Goal: Task Accomplishment & Management: Manage account settings

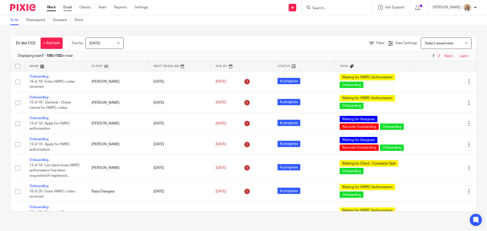
click at [64, 8] on link "Email" at bounding box center [67, 7] width 8 height 5
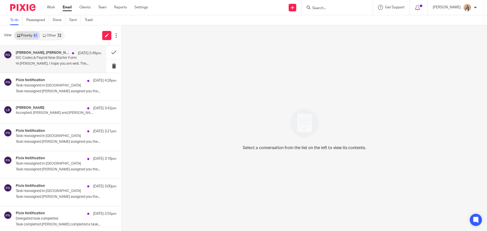
click at [55, 64] on p "Hi Keshini, I hope you are well. The..." at bounding box center [59, 64] width 86 height 4
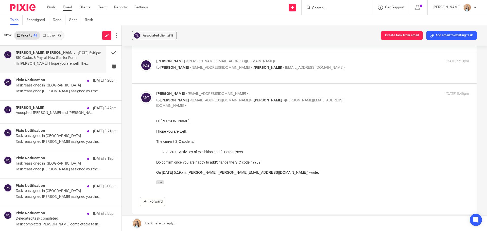
scroll to position [51, 0]
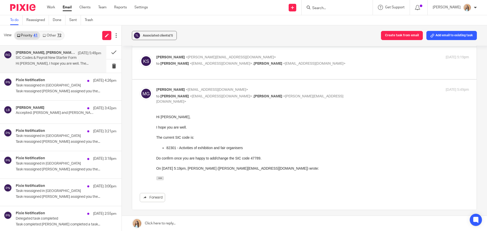
click at [161, 75] on label at bounding box center [304, 63] width 345 height 32
click at [140, 55] on input "checkbox" at bounding box center [140, 55] width 0 height 0
checkbox input "true"
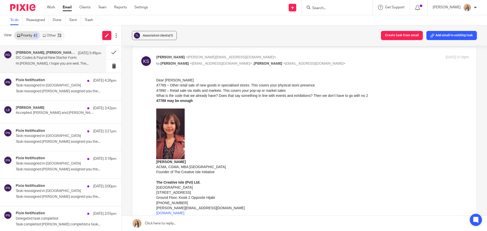
scroll to position [0, 0]
click at [44, 112] on p "Accepted: Luke Brighty and Jaz Grewal" at bounding box center [50, 113] width 69 height 4
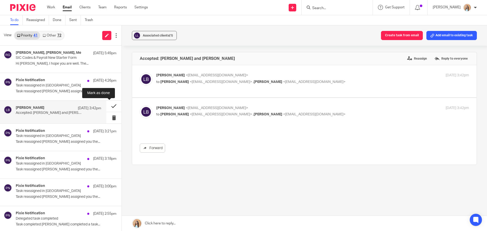
click at [110, 105] on button at bounding box center [113, 106] width 15 height 11
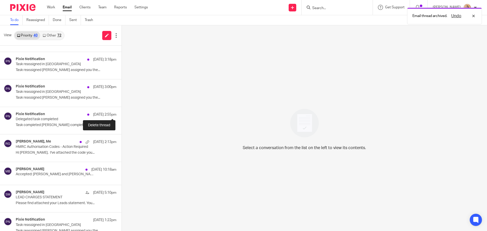
scroll to position [102, 0]
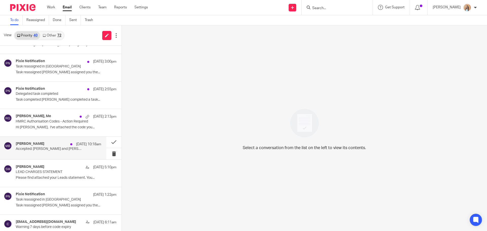
click at [51, 153] on div "michael bland 17 Sep 10:18am Accepted: Michael Bland and Jaz Grewal" at bounding box center [59, 148] width 86 height 13
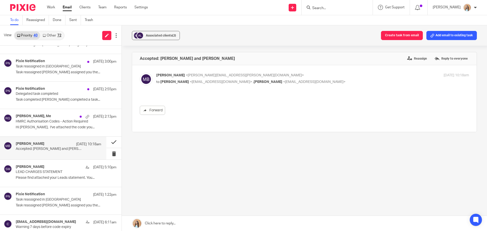
scroll to position [0, 0]
click at [110, 142] on button at bounding box center [113, 142] width 15 height 11
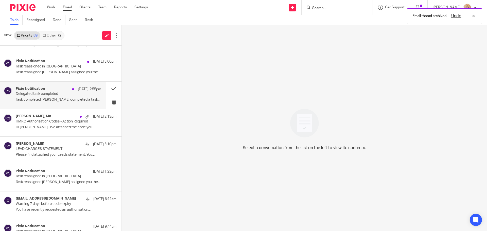
click at [47, 97] on div "Pixie Notification 17 Sep 2:55pm Delegated task completed Task completed Jaz Gr…" at bounding box center [59, 95] width 86 height 17
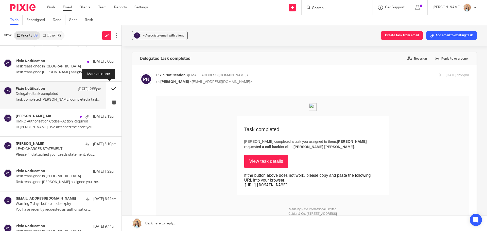
click at [108, 87] on button at bounding box center [113, 88] width 15 height 13
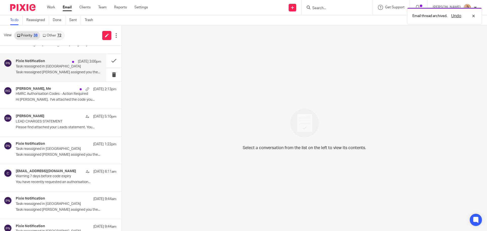
click at [38, 67] on p "Task reassigned in [GEOGRAPHIC_DATA]" at bounding box center [50, 66] width 69 height 4
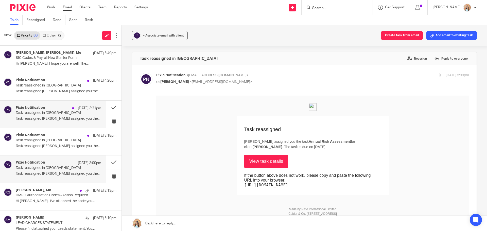
click at [46, 115] on div "Pixie Notification 17 Sep 3:21pm Task reassigned in Pixie Task reassigned Jaz G…" at bounding box center [59, 114] width 86 height 17
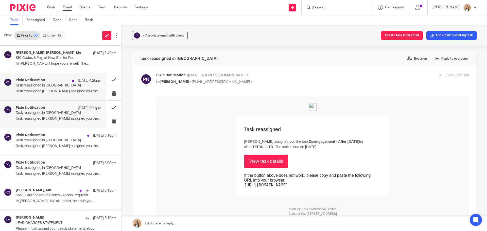
click at [44, 88] on div "Pixie Notification 17 Sep 4:26pm Task reassigned in Pixie Task reassigned Jaz G…" at bounding box center [59, 86] width 86 height 17
click at [255, 165] on link "View task details" at bounding box center [266, 161] width 44 height 13
click at [125, 68] on div "? + Associate email with client Create task from email Add email to existing ta…" at bounding box center [305, 128] width 366 height 206
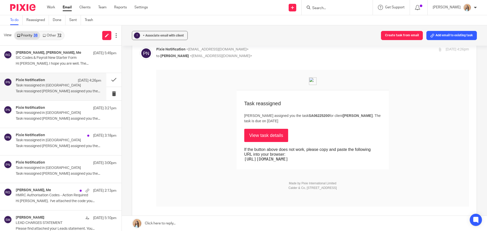
scroll to position [25, 0]
click at [274, 132] on link "View task details" at bounding box center [266, 135] width 44 height 13
click at [107, 77] on button at bounding box center [113, 79] width 15 height 13
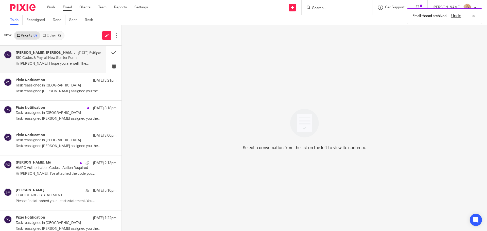
click h4 "Mason Graves, Keshini Suraweera, Me"
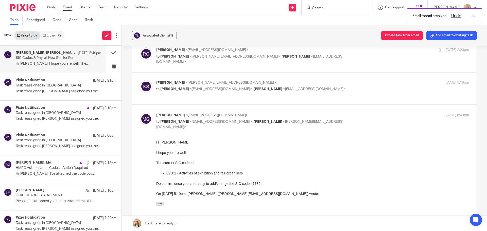
click label
click input "checkbox"
checkbox input "true"
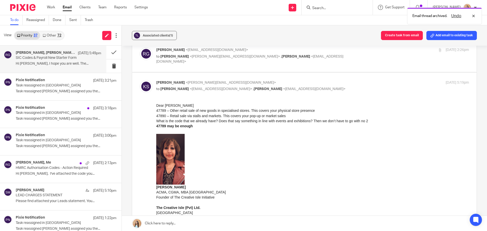
scroll to position [0, 0]
click div "Keshini Suraweera <keshini@thecreativeisle.co.uk> to Raj Grewal <rajgrewal@taxa…"
click label
click input "checkbox"
checkbox input "true"
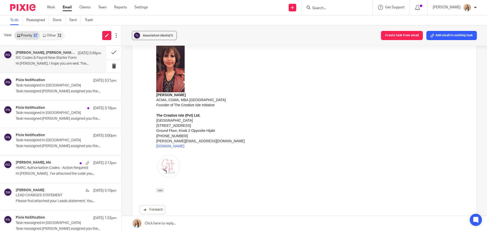
scroll to position [279, 0]
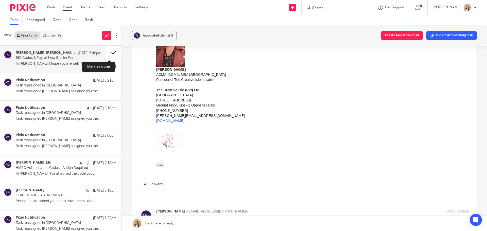
click button
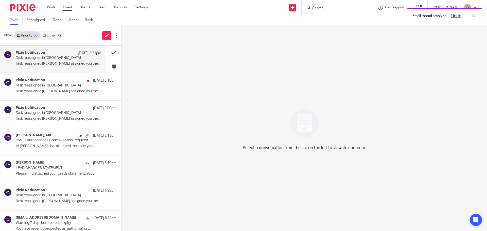
click p "Task reassigned Jaz Grewal assigned you the..."
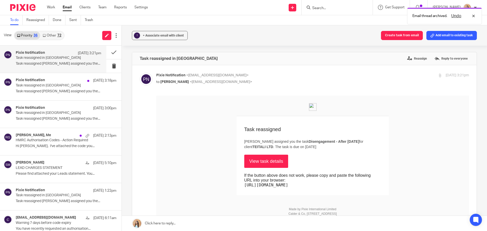
scroll to position [0, 0]
click div "? + Associate email with client Create task from email Add email to existing ta…"
click td "View task details If the button above does not work, please copy and paste the …"
click link "View task details"
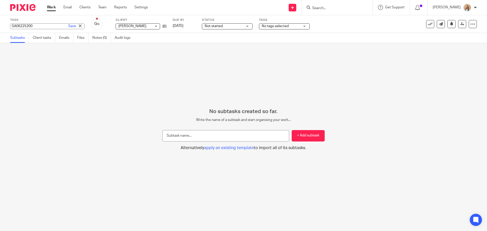
click at [18, 27] on div "SA06225200 Save SA06225200" at bounding box center [47, 26] width 74 height 6
click at [18, 27] on input "SA06225200" at bounding box center [47, 26] width 74 height 6
drag, startPoint x: 424, startPoint y: 25, endPoint x: 404, endPoint y: 25, distance: 20.1
click at [426, 25] on link at bounding box center [430, 24] width 8 height 8
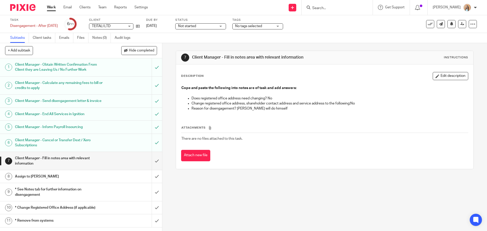
click at [280, 106] on p "Change registered office address, shareholder contact address and service addre…" at bounding box center [330, 103] width 276 height 5
click at [275, 111] on p "Reason for disengagement? Said will do himself" at bounding box center [330, 108] width 276 height 5
click at [275, 109] on p "Reason for disengagement? Said will do himself" at bounding box center [330, 108] width 276 height 5
click at [344, 7] on input "Search" at bounding box center [335, 8] width 46 height 5
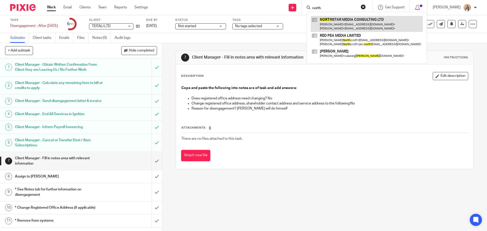
type input "north"
click at [375, 19] on link at bounding box center [367, 24] width 112 height 16
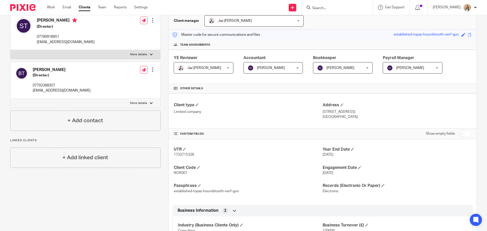
click at [162, 77] on div "More details Client manager Jaz Grewal Jaz Grewal Fatema Topia Jaz Grewal Mason…" at bounding box center [319, 216] width 317 height 426
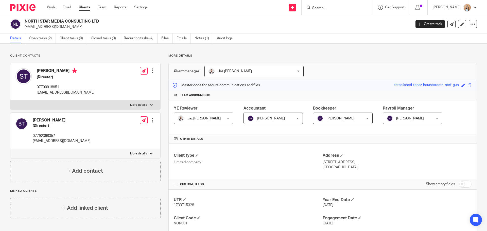
scroll to position [0, 0]
click at [185, 207] on span "1733715328" at bounding box center [184, 206] width 20 height 4
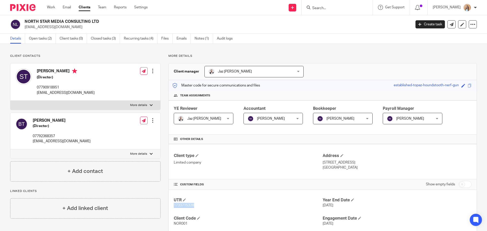
click at [185, 207] on span "1733715328" at bounding box center [184, 206] width 20 height 4
copy span "1733715328"
drag, startPoint x: 460, startPoint y: 161, endPoint x: 440, endPoint y: 161, distance: 20.1
click at [440, 161] on p "West House, Brightling Road, Robertsbridge, East Sussex, United Kingdom, TN32 5…" at bounding box center [397, 162] width 149 height 5
copy p "TN32 5EH"
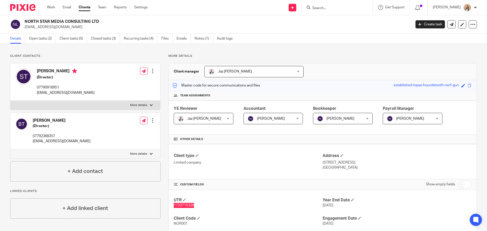
scroll to position [25, 0]
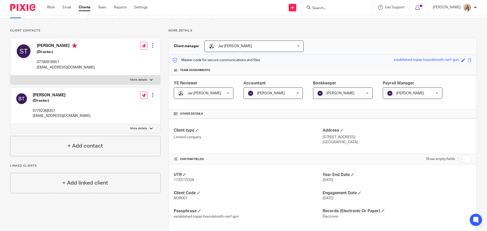
click at [174, 198] on span "NOR001" at bounding box center [181, 199] width 14 height 4
copy span "NOR001"
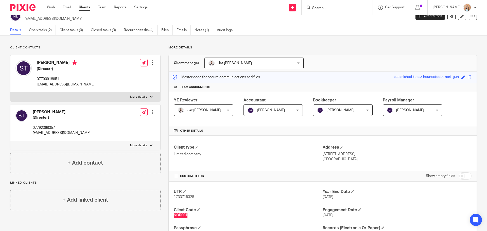
scroll to position [0, 0]
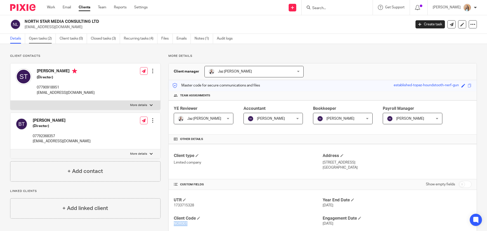
click at [36, 40] on link "Open tasks (2)" at bounding box center [42, 39] width 27 height 10
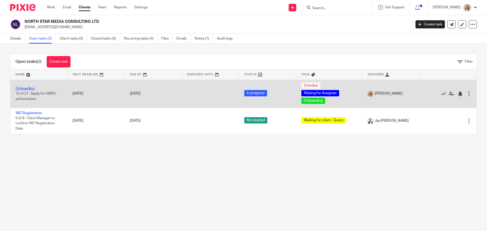
click at [22, 89] on link "Onboarding" at bounding box center [24, 89] width 19 height 4
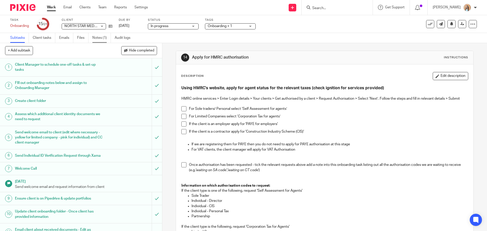
click at [107, 40] on link "Notes (1)" at bounding box center [101, 38] width 19 height 10
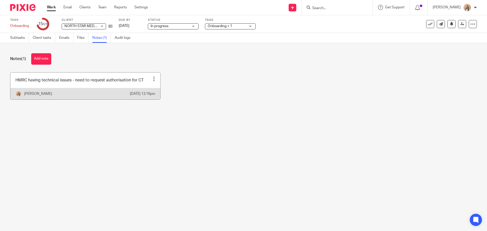
click at [152, 79] on div at bounding box center [154, 78] width 5 height 5
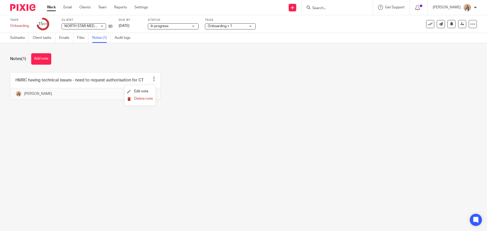
click at [147, 100] on span "Delete note" at bounding box center [143, 99] width 19 height 4
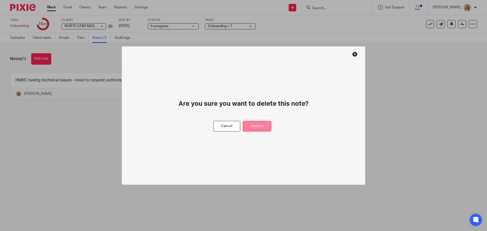
drag, startPoint x: 250, startPoint y: 126, endPoint x: 120, endPoint y: 104, distance: 132.2
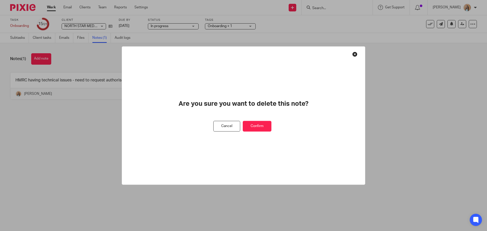
click at [248, 126] on button "Confirm" at bounding box center [257, 126] width 29 height 11
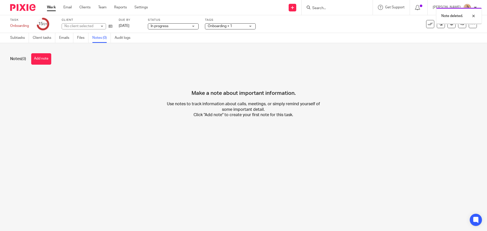
click at [40, 60] on button "Add note" at bounding box center [41, 58] width 20 height 11
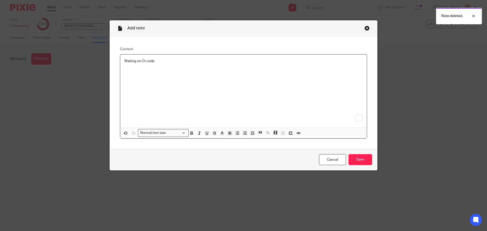
drag, startPoint x: 143, startPoint y: 59, endPoint x: 151, endPoint y: 63, distance: 9.7
click at [143, 59] on p "Waiting on Ct code" at bounding box center [243, 61] width 239 height 5
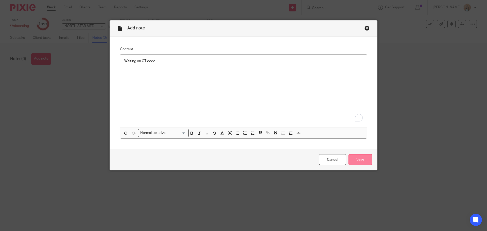
click at [351, 157] on input "Save" at bounding box center [361, 159] width 24 height 11
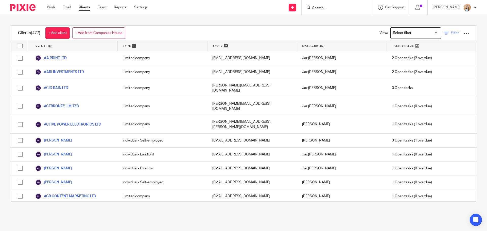
click at [449, 31] on link "Filter" at bounding box center [451, 32] width 15 height 5
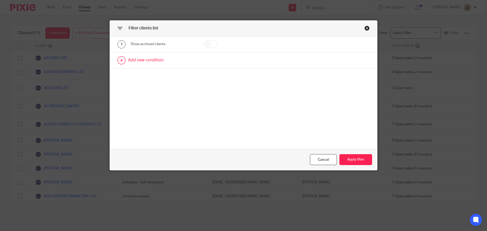
click at [144, 61] on link at bounding box center [244, 61] width 268 height 16
click at [174, 63] on div "Field" at bounding box center [159, 62] width 49 height 11
type input "utr"
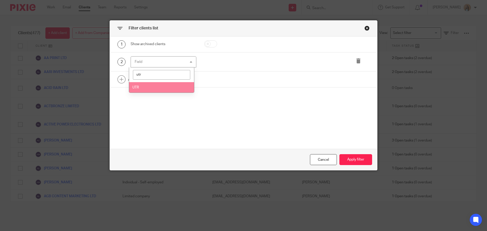
click at [163, 88] on li "UTR" at bounding box center [161, 87] width 65 height 10
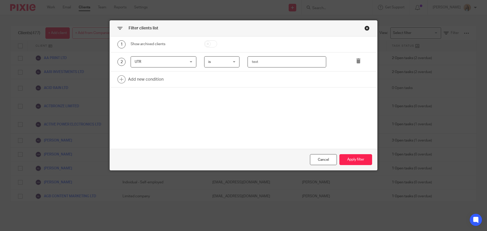
click at [282, 63] on input "text" at bounding box center [287, 61] width 79 height 11
paste input "7678818858"
type input "7678818858"
click at [350, 161] on button "Apply filter" at bounding box center [356, 159] width 33 height 11
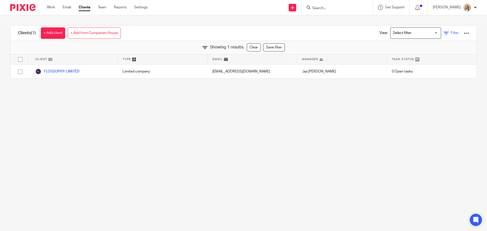
click at [451, 33] on span "Filter" at bounding box center [455, 33] width 8 height 4
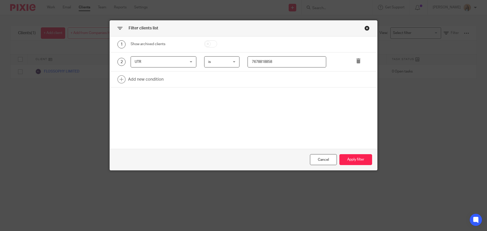
click at [273, 59] on input "7678818858" at bounding box center [287, 61] width 79 height 11
paste input "4073678121"
type input "4073678121"
click at [353, 160] on button "Apply filter" at bounding box center [356, 159] width 33 height 11
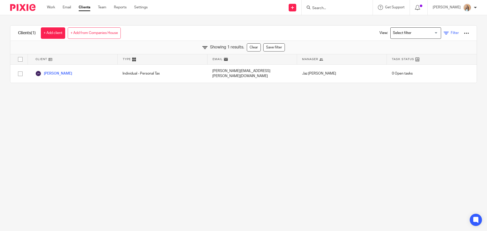
click at [451, 32] on span "Filter" at bounding box center [455, 33] width 8 height 4
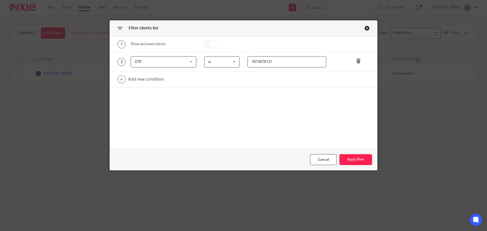
drag, startPoint x: 158, startPoint y: 62, endPoint x: 159, endPoint y: 67, distance: 5.1
click at [158, 62] on span "UTR" at bounding box center [159, 62] width 49 height 11
type input "paye"
click at [151, 97] on span "PAYE - Employer Reference" at bounding box center [155, 98] width 44 height 4
click at [275, 64] on input "text" at bounding box center [287, 61] width 79 height 11
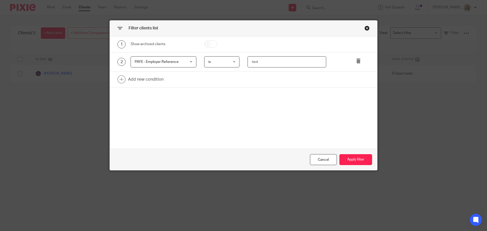
paste input "NE15236"
type input "NE15236"
click at [346, 157] on button "Apply filter" at bounding box center [356, 159] width 33 height 11
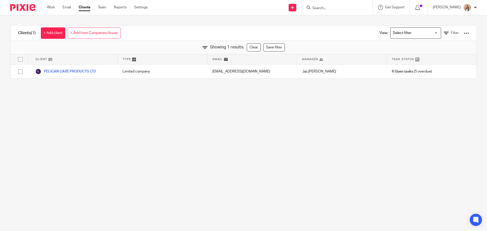
click at [230, 132] on main "Clients (1) + Add client + Add from Companies House View: Loading... Filter Sho…" at bounding box center [243, 115] width 487 height 231
click at [234, 133] on main "Clients (1) + Add client + Add from Companies House View: Loading... Filter Sho…" at bounding box center [243, 115] width 487 height 231
click at [249, 134] on main "Clients (1) + Add client + Add from Companies House View: Loading... Filter Sho…" at bounding box center [243, 115] width 487 height 231
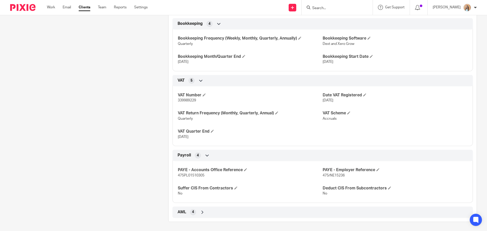
scroll to position [371, 0]
click at [337, 176] on span "475/NE15236" at bounding box center [334, 175] width 22 height 4
copy p "475/NE15236"
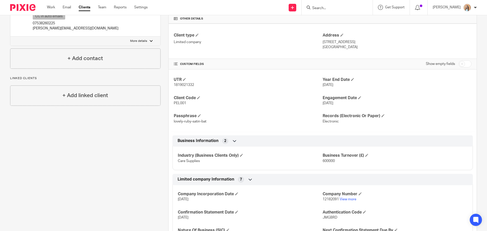
scroll to position [117, 0]
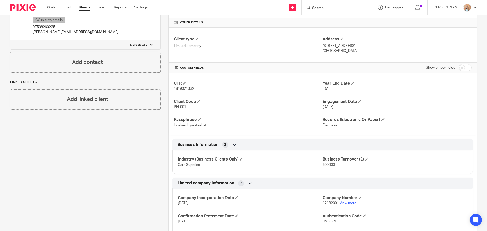
drag, startPoint x: 8, startPoint y: 175, endPoint x: 10, endPoint y: 171, distance: 4.5
click at [8, 173] on div "Client contacts [PERSON_NAME] (Director) CC in auto emails 07538260225 [PERSON_…" at bounding box center [81, 206] width 158 height 538
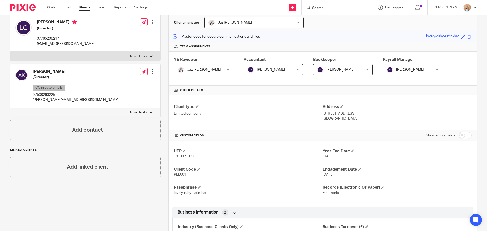
scroll to position [0, 0]
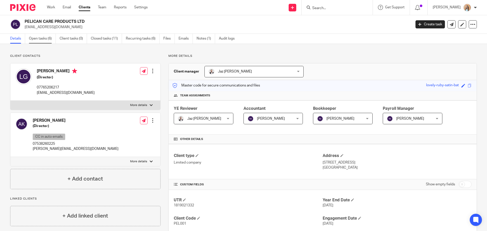
click at [43, 41] on link "Open tasks (6)" at bounding box center [42, 39] width 27 height 10
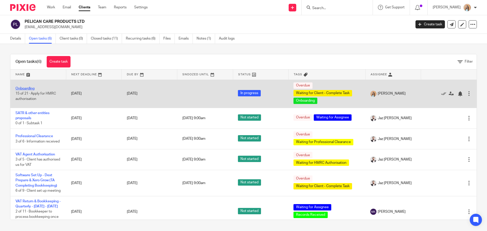
click at [25, 89] on link "Onboarding" at bounding box center [24, 89] width 19 height 4
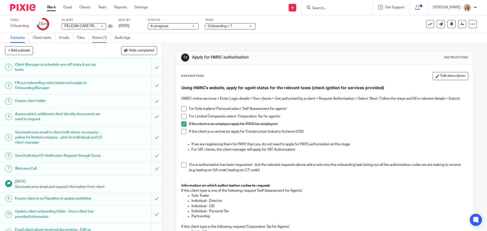
click at [107, 39] on link "Notes (1)" at bounding box center [101, 38] width 19 height 10
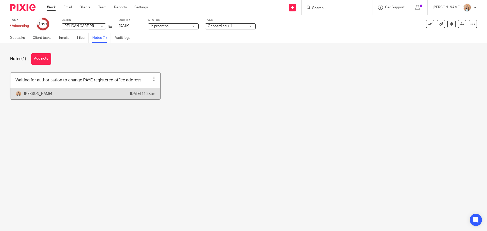
click at [152, 77] on div at bounding box center [154, 78] width 5 height 5
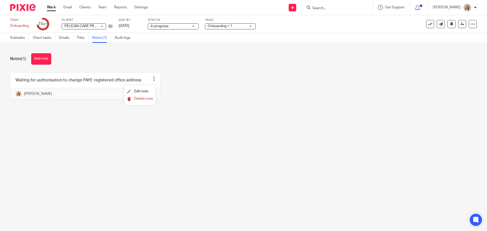
click at [146, 98] on span "Delete note" at bounding box center [143, 99] width 19 height 4
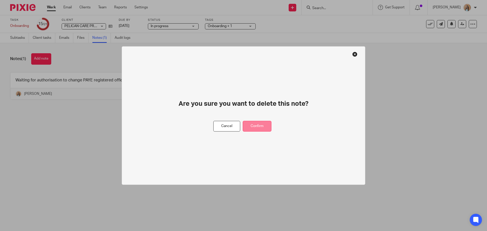
click at [254, 128] on button "Confirm" at bounding box center [257, 126] width 29 height 11
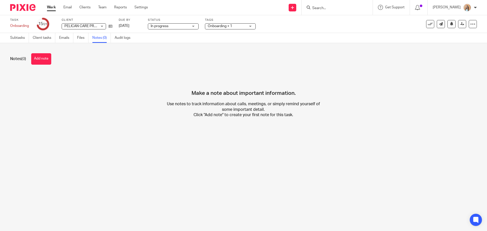
drag, startPoint x: 49, startPoint y: 55, endPoint x: 59, endPoint y: 56, distance: 10.2
click at [49, 55] on button "Add note" at bounding box center [41, 58] width 20 height 11
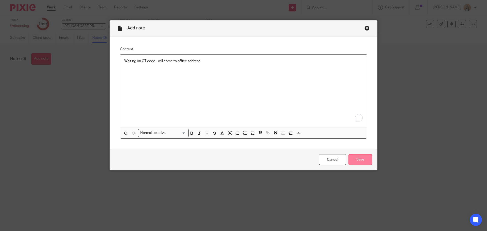
click at [355, 161] on input "Save" at bounding box center [361, 159] width 24 height 11
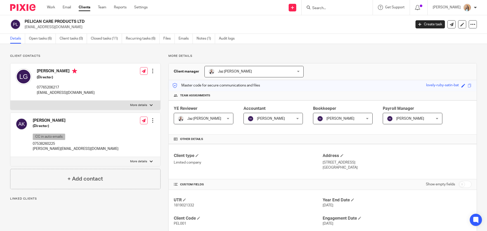
click at [179, 205] on span "1819021332" at bounding box center [184, 206] width 20 height 4
copy span "1819021332"
drag, startPoint x: 384, startPoint y: 161, endPoint x: 367, endPoint y: 163, distance: 16.6
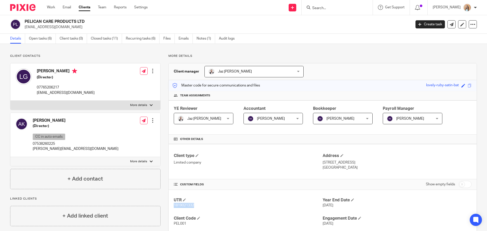
click at [367, 163] on p "[STREET_ADDRESS]" at bounding box center [397, 162] width 149 height 5
copy p "LE2 6BJ"
click at [179, 225] on span "PEL001" at bounding box center [180, 224] width 12 height 4
click at [177, 225] on span "PEL001" at bounding box center [180, 224] width 12 height 4
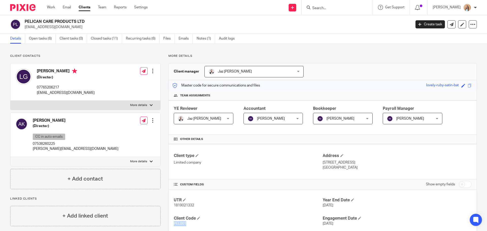
click at [177, 225] on span "PEL001" at bounding box center [180, 224] width 12 height 4
drag, startPoint x: 177, startPoint y: 225, endPoint x: 188, endPoint y: 156, distance: 69.9
click at [188, 156] on h4 "Client type" at bounding box center [248, 155] width 149 height 5
click at [178, 224] on span "PEL001" at bounding box center [180, 224] width 12 height 4
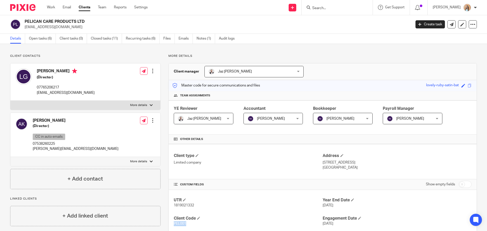
copy span "PEL001"
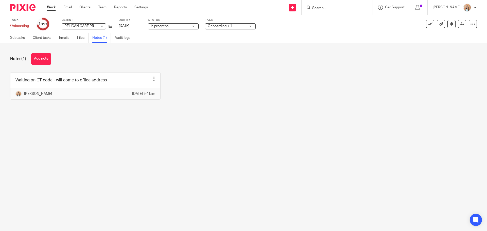
click at [230, 25] on span "Onboarding + 1" at bounding box center [220, 26] width 24 height 4
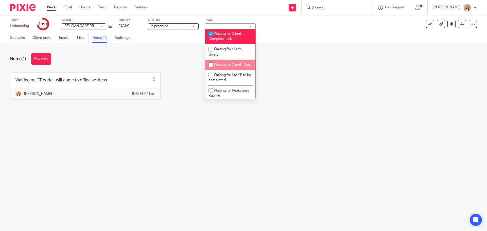
scroll to position [279, 0]
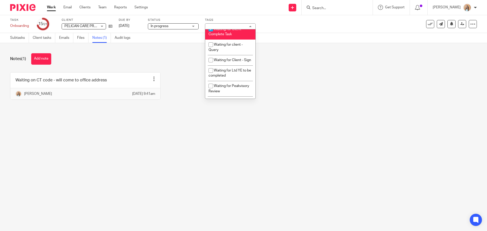
click at [230, 31] on li "Waiting for Client - Complete Task" at bounding box center [230, 31] width 50 height 15
checkbox input "false"
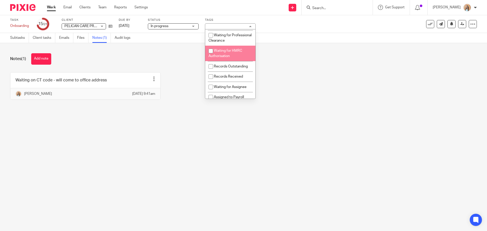
click at [239, 54] on li "Waiting for HMRC Authorisation" at bounding box center [230, 53] width 50 height 15
checkbox input "true"
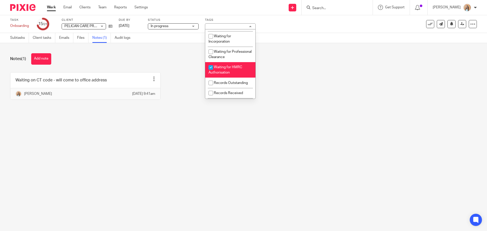
scroll to position [0, 0]
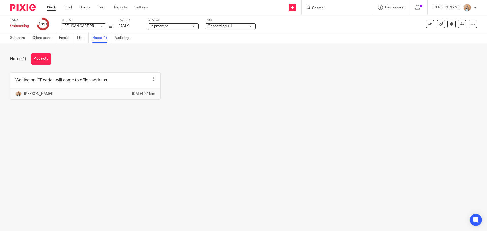
click at [139, 66] on div "Notes (1) Add note Waiting on CT code - will come to office address Edit note D…" at bounding box center [243, 80] width 487 height 74
click at [23, 37] on link "Subtasks" at bounding box center [19, 38] width 19 height 10
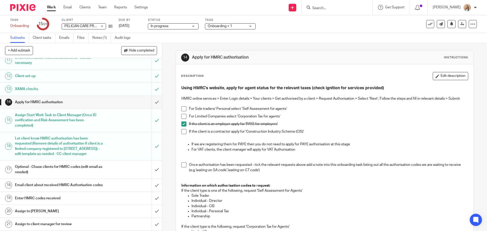
scroll to position [188, 0]
click at [182, 165] on span at bounding box center [183, 164] width 5 height 5
click at [184, 119] on span at bounding box center [183, 116] width 5 height 5
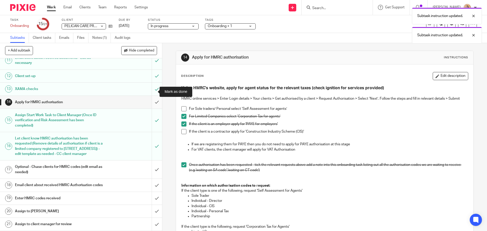
click at [152, 96] on input "submit" at bounding box center [81, 102] width 162 height 13
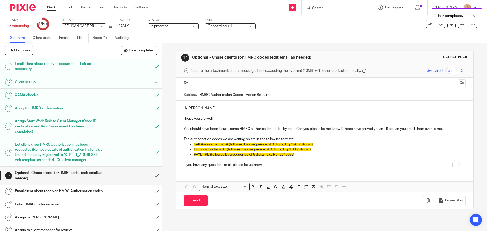
scroll to position [188, 0]
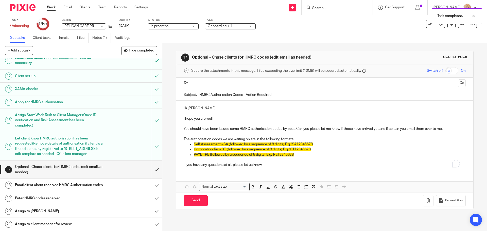
click at [115, 199] on div "Enter HMRC codes received" at bounding box center [81, 199] width 132 height 8
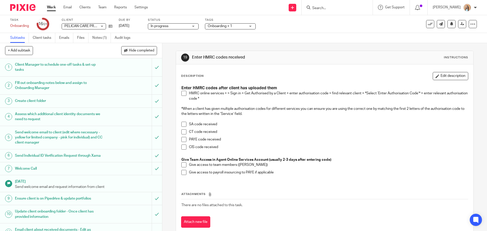
click at [183, 135] on li "CT code received" at bounding box center [324, 133] width 287 height 8
click at [183, 137] on li "CT code received" at bounding box center [324, 133] width 287 height 8
click at [183, 140] on span at bounding box center [183, 139] width 5 height 5
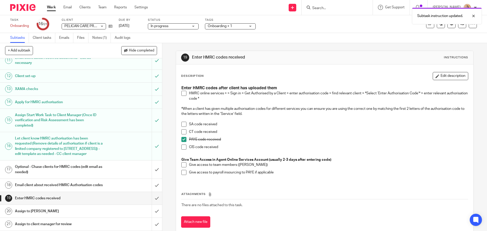
scroll to position [188, 0]
click at [167, 94] on div "19 Enter HMRC codes received Instructions Description Edit description Enter HM…" at bounding box center [324, 137] width 325 height 188
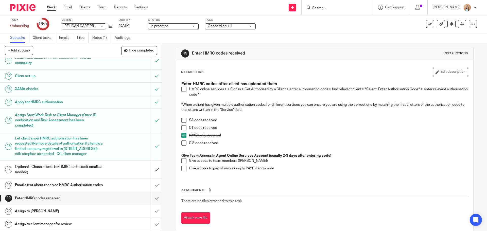
scroll to position [0, 0]
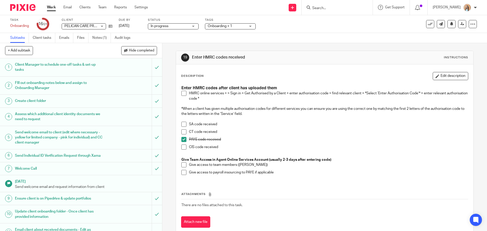
scroll to position [188, 0]
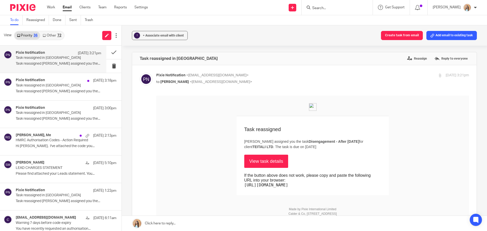
click at [262, 159] on link "View task details" at bounding box center [266, 161] width 44 height 13
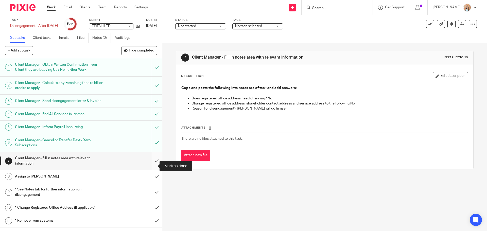
click at [151, 165] on input "submit" at bounding box center [81, 161] width 162 height 18
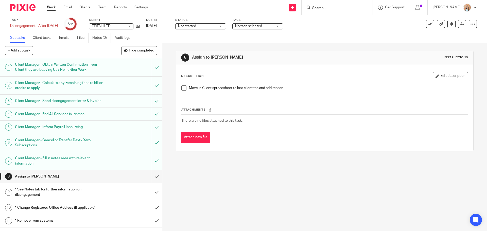
click at [272, 191] on div "8 Assign to [PERSON_NAME] Instructions Description Edit description Move in Cli…" at bounding box center [324, 137] width 325 height 188
click at [267, 177] on div "8 Assign to [PERSON_NAME] Instructions Description Edit description Move in Cli…" at bounding box center [324, 137] width 325 height 188
click at [299, 170] on div "8 Assign to Raj Instructions Description Edit description Move in Client spread…" at bounding box center [324, 137] width 325 height 188
click at [325, 184] on div "8 Assign to Raj Instructions Description Edit description Move in Client spread…" at bounding box center [324, 137] width 325 height 188
click at [167, 115] on div "8 Assign to Raj Instructions Description Edit description Move in Client spread…" at bounding box center [324, 137] width 325 height 188
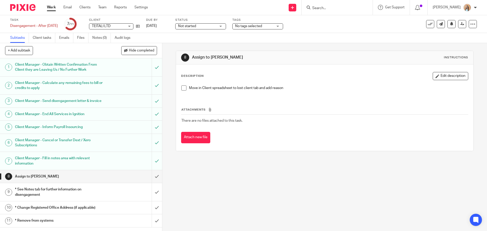
click at [166, 115] on div "8 Assign to Raj Instructions Description Edit description Move in Client spread…" at bounding box center [324, 137] width 325 height 188
click at [167, 115] on div "8 Assign to Raj Instructions Description Edit description Move in Client spread…" at bounding box center [324, 137] width 325 height 188
click at [45, 25] on div "Disengagement - After 31/07/25 Save Disengagement - After 31/07/25" at bounding box center [34, 25] width 48 height 5
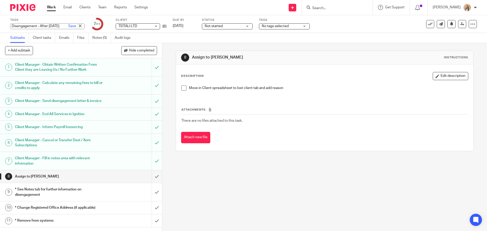
click at [45, 25] on input "Disengagement - After [DATE]" at bounding box center [47, 26] width 74 height 6
click at [45, 25] on input "Disengagement - After 31/07/25" at bounding box center [47, 26] width 74 height 6
click at [103, 70] on div "Client Manager - Obtain Written Confirmation From Client they are Leaving Us / …" at bounding box center [81, 67] width 132 height 13
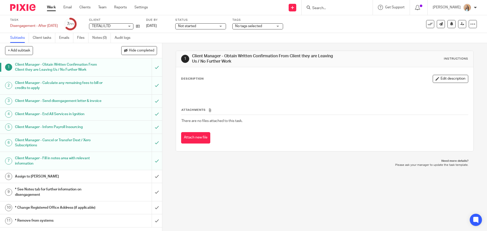
click at [109, 168] on div "Client Manager - Fill in notes area with relevant information" at bounding box center [81, 161] width 132 height 13
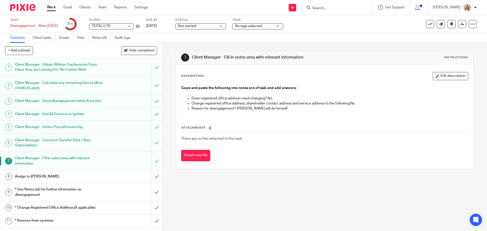
click at [317, 150] on div "Attach new file" at bounding box center [324, 155] width 287 height 11
click at [311, 201] on div "7 Client Manager - Fill in notes area with relevant information Instructions De…" at bounding box center [324, 137] width 325 height 188
click at [329, 199] on div "7 Client Manager - Fill in notes area with relevant information Instructions De…" at bounding box center [324, 137] width 325 height 188
click at [311, 214] on div "7 Client Manager - Fill in notes area with relevant information Instructions De…" at bounding box center [324, 137] width 325 height 188
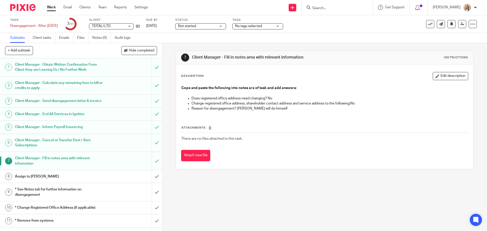
click at [307, 191] on div "7 Client Manager - Fill in notes area with relevant information Instructions De…" at bounding box center [324, 137] width 325 height 188
click at [296, 150] on div "Attachments There are no files attached to this task. Attach new file" at bounding box center [324, 138] width 287 height 46
click at [302, 129] on th "Attachments" at bounding box center [324, 128] width 287 height 7
click at [344, 158] on div "Attach new file" at bounding box center [324, 155] width 287 height 11
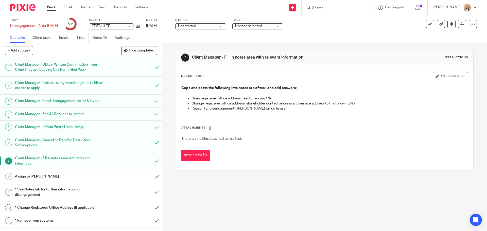
click at [344, 158] on div "Attach new file" at bounding box center [324, 155] width 287 height 11
click at [291, 170] on div "7 Client Manager - Fill in notes area with relevant information Instructions De…" at bounding box center [325, 110] width 298 height 134
click at [313, 200] on div "7 Client Manager - Fill in notes area with relevant information Instructions De…" at bounding box center [324, 137] width 325 height 188
click at [163, 142] on div "7 Client Manager - Fill in notes area with relevant information Instructions De…" at bounding box center [324, 137] width 325 height 188
click at [283, 142] on td "There are no files attached to this task." at bounding box center [324, 139] width 287 height 12
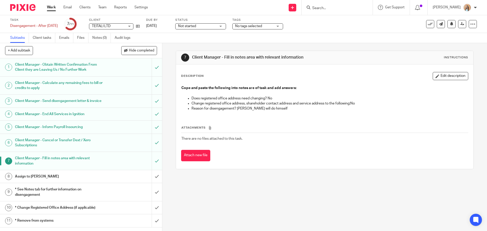
click at [168, 95] on div "7 Client Manager - Fill in notes area with relevant information Instructions De…" at bounding box center [324, 137] width 325 height 188
click at [130, 180] on div "Assign to [PERSON_NAME]" at bounding box center [81, 177] width 132 height 8
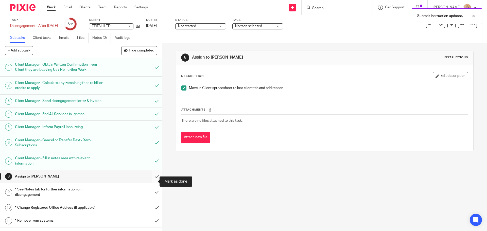
click at [151, 180] on input "submit" at bounding box center [81, 176] width 162 height 13
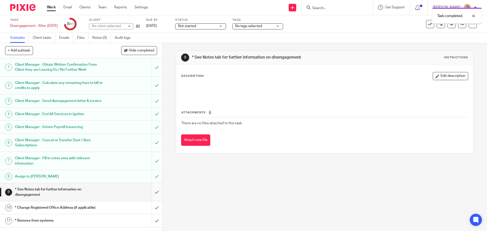
scroll to position [2, 0]
click at [149, 190] on input "submit" at bounding box center [81, 192] width 162 height 18
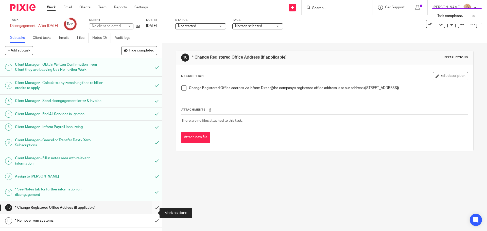
click at [153, 210] on input "submit" at bounding box center [81, 208] width 162 height 13
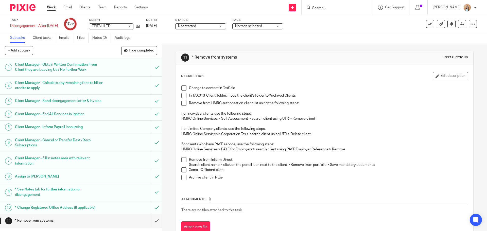
click at [342, 9] on input "Search" at bounding box center [335, 8] width 46 height 5
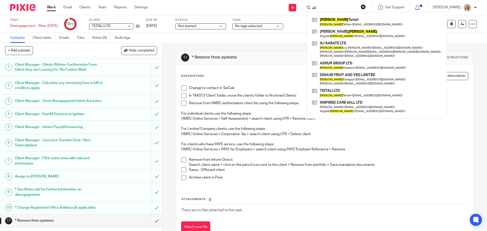
type input "ali"
click at [291, 48] on div "11 * Remove from systems Instructions Description Edit description Change to co…" at bounding box center [325, 145] width 298 height 205
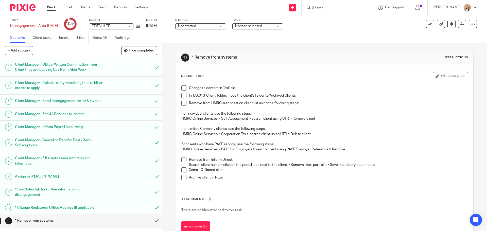
drag, startPoint x: 181, startPoint y: 88, endPoint x: 182, endPoint y: 111, distance: 22.9
click at [181, 88] on span at bounding box center [183, 88] width 5 height 5
click at [182, 95] on span at bounding box center [183, 95] width 5 height 5
click at [181, 104] on span at bounding box center [183, 103] width 5 height 5
click at [182, 161] on span at bounding box center [183, 159] width 5 height 5
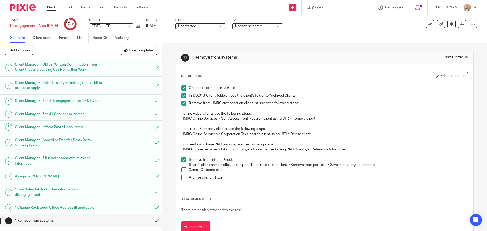
scroll to position [17, 0]
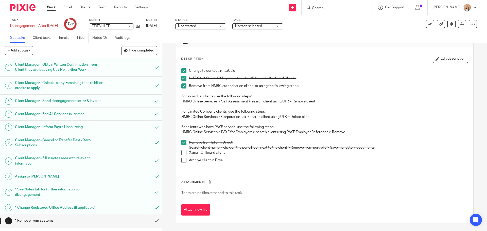
click at [168, 110] on div "11 * Remove from systems Instructions Description Edit description Change to co…" at bounding box center [324, 137] width 325 height 188
click at [181, 153] on span at bounding box center [183, 152] width 5 height 5
click at [167, 78] on div "11 * Remove from systems Instructions Description Edit description Change to co…" at bounding box center [324, 137] width 325 height 188
drag, startPoint x: 184, startPoint y: 160, endPoint x: 224, endPoint y: 143, distance: 43.5
click at [184, 160] on span at bounding box center [183, 160] width 5 height 5
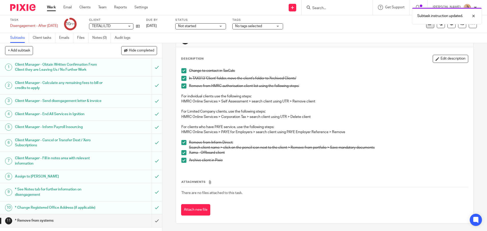
click at [428, 26] on icon at bounding box center [430, 24] width 5 height 5
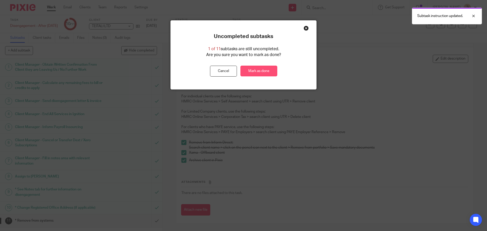
click at [257, 69] on link "Mark as done" at bounding box center [259, 71] width 37 height 11
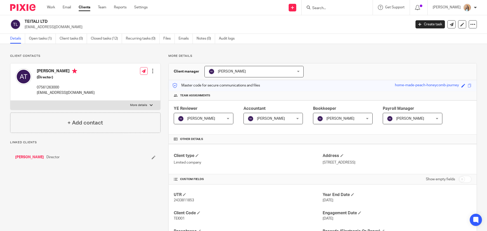
click at [189, 198] on p "2433811853" at bounding box center [248, 200] width 149 height 5
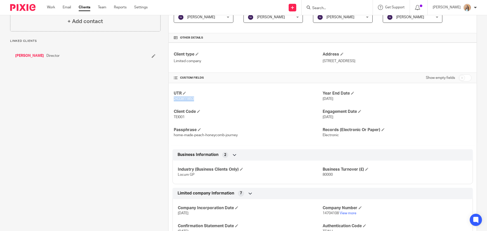
click at [189, 101] on p "2433811853" at bounding box center [248, 98] width 149 height 5
copy span "2433811853"
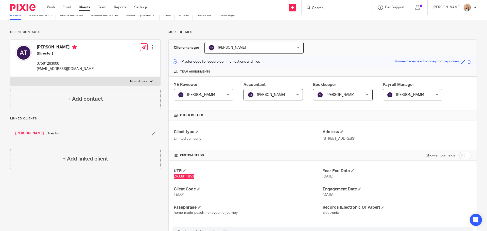
scroll to position [0, 0]
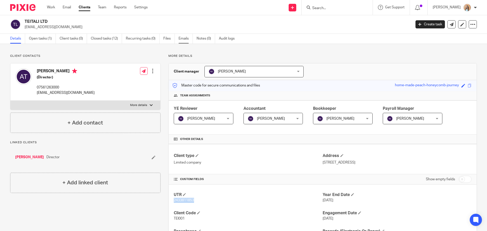
click at [187, 37] on link "Emails" at bounding box center [186, 39] width 14 height 10
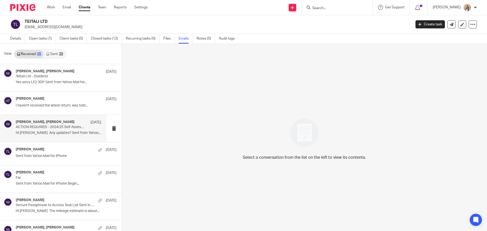
click at [47, 133] on p "Hi [PERSON_NAME] Any updates? Sent from Yahoo..." at bounding box center [59, 133] width 86 height 4
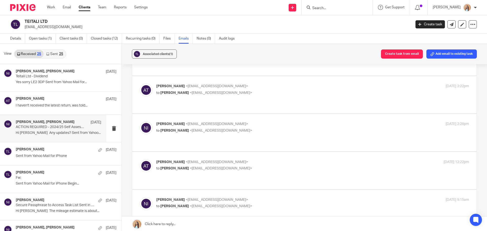
scroll to position [152, 0]
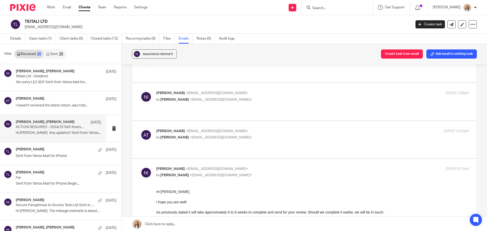
click at [258, 121] on label at bounding box center [304, 139] width 345 height 37
click at [140, 128] on input "checkbox" at bounding box center [140, 128] width 0 height 0
checkbox input "true"
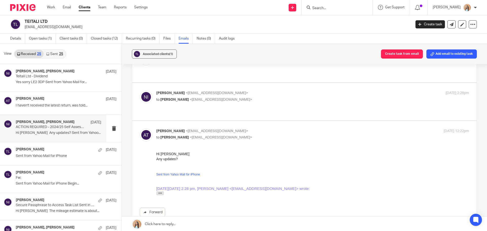
scroll to position [0, 0]
click at [258, 91] on label at bounding box center [304, 101] width 345 height 37
click at [140, 91] on input "checkbox" at bounding box center [140, 90] width 0 height 0
checkbox input "true"
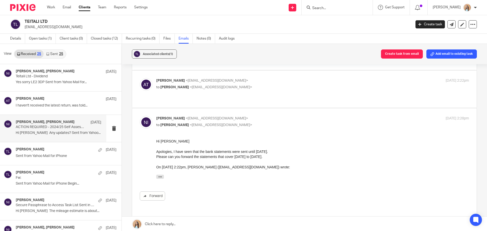
scroll to position [102, 0]
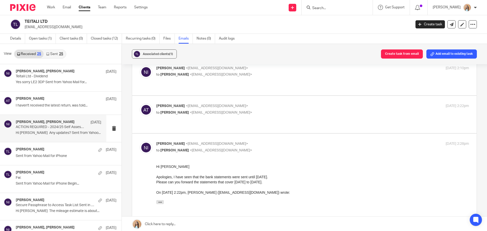
click at [257, 107] on label at bounding box center [304, 114] width 345 height 37
click at [140, 104] on input "checkbox" at bounding box center [140, 103] width 0 height 0
checkbox input "true"
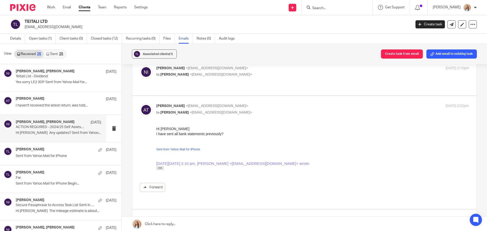
scroll to position [0, 0]
click at [282, 76] on label at bounding box center [304, 76] width 345 height 37
click at [140, 66] on input "checkbox" at bounding box center [140, 65] width 0 height 0
checkbox input "true"
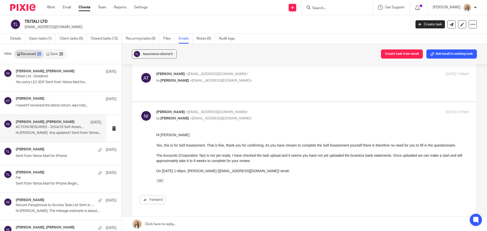
scroll to position [51, 0]
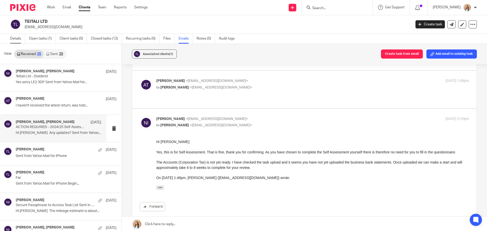
click at [16, 39] on link "Details" at bounding box center [17, 39] width 15 height 10
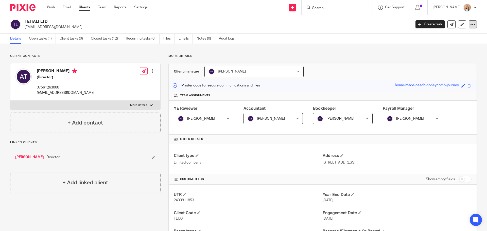
click at [471, 25] on icon at bounding box center [473, 24] width 5 height 5
click at [430, 61] on button "Archive client" at bounding box center [441, 59] width 56 height 7
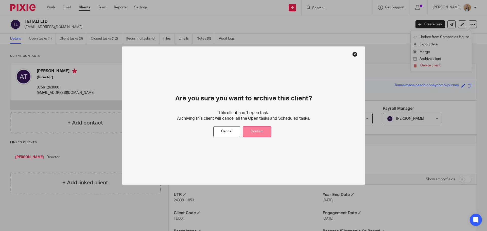
click at [266, 127] on button "Confirm" at bounding box center [257, 131] width 29 height 11
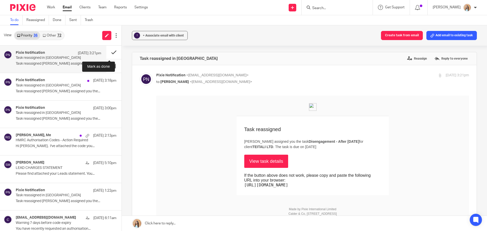
click at [110, 50] on button at bounding box center [113, 52] width 15 height 13
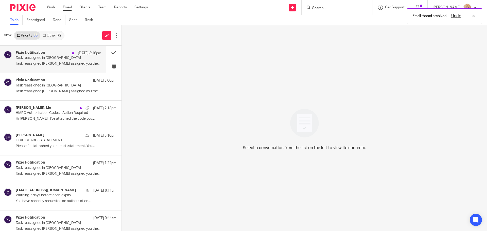
click at [46, 61] on div "Pixie Notification [DATE] 3:18pm Task reassigned in Pixie Task reassigned [PERS…" at bounding box center [59, 59] width 86 height 17
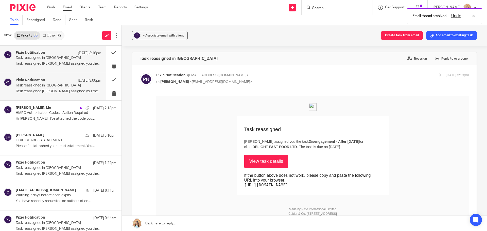
click at [46, 81] on div "Pixie Notification [DATE] 3:00pm" at bounding box center [59, 80] width 86 height 5
click at [47, 59] on p "Task reassigned in [GEOGRAPHIC_DATA]" at bounding box center [50, 58] width 69 height 4
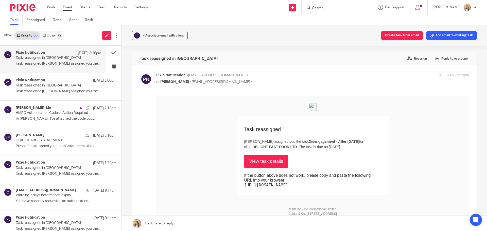
click at [260, 163] on link "View task details" at bounding box center [266, 161] width 44 height 13
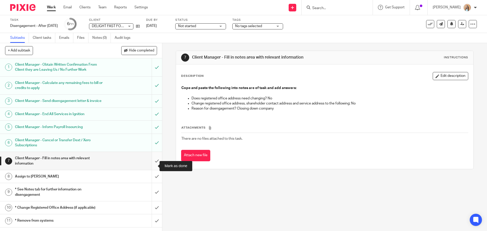
click at [150, 165] on input "submit" at bounding box center [81, 161] width 162 height 18
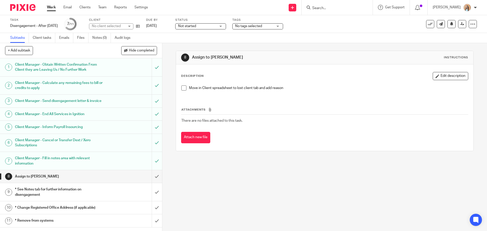
scroll to position [2, 0]
click at [183, 89] on span at bounding box center [183, 88] width 5 height 5
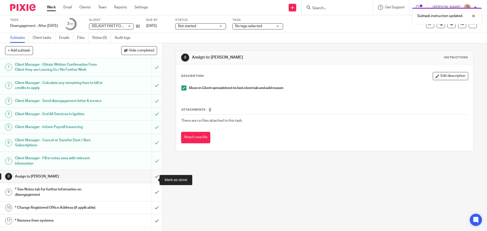
click at [151, 181] on input "submit" at bounding box center [81, 176] width 162 height 13
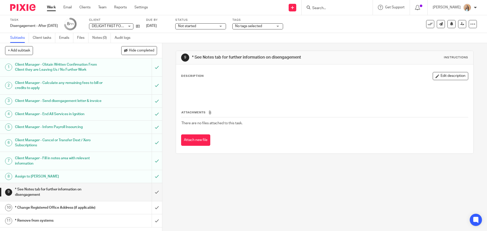
click at [285, 125] on td "There are no files attached to this task." at bounding box center [324, 123] width 287 height 12
click at [271, 148] on div "Description Edit description Attachments There are no files attached to this ta…" at bounding box center [324, 108] width 297 height 89
click at [280, 136] on div "Attach new file" at bounding box center [324, 140] width 287 height 11
click at [169, 94] on div "9 * See Notes tab for further information on disengagement Instructions Descrip…" at bounding box center [324, 137] width 325 height 188
click at [168, 94] on div "9 * See Notes tab for further information on disengagement Instructions Descrip…" at bounding box center [324, 137] width 325 height 188
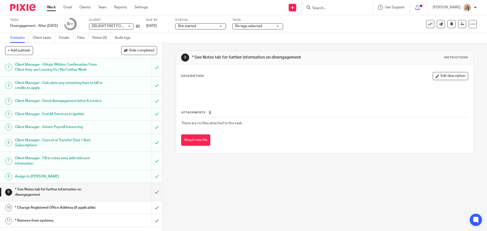
click at [166, 93] on div "9 * See Notes tab for further information on disengagement Instructions Descrip…" at bounding box center [324, 137] width 325 height 188
click at [168, 93] on div "9 * See Notes tab for further information on disengagement Instructions Descrip…" at bounding box center [324, 137] width 325 height 188
click at [168, 96] on div "9 * See Notes tab for further information on disengagement Instructions Descrip…" at bounding box center [324, 137] width 325 height 188
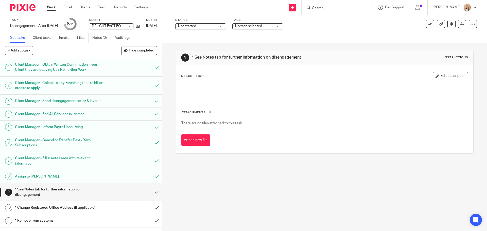
click at [325, 177] on div "9 * See Notes tab for further information on disengagement Instructions Descrip…" at bounding box center [324, 137] width 325 height 188
click at [321, 194] on div "9 * See Notes tab for further information on disengagement Instructions Descrip…" at bounding box center [324, 137] width 325 height 188
click at [150, 194] on input "submit" at bounding box center [81, 192] width 162 height 18
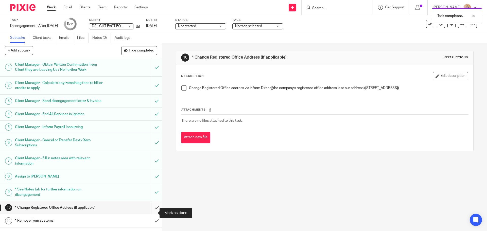
click at [147, 212] on input "submit" at bounding box center [81, 208] width 162 height 13
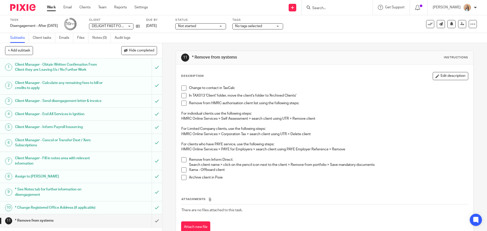
click at [181, 87] on span at bounding box center [183, 88] width 5 height 5
click at [169, 88] on div "11 * Remove from systems Instructions Description Edit description Change to co…" at bounding box center [324, 137] width 325 height 188
click at [166, 113] on div "11 * Remove from systems Instructions Description Edit description Change to co…" at bounding box center [324, 137] width 325 height 188
click at [167, 96] on div "11 * Remove from systems Instructions Description Edit description Change to co…" at bounding box center [324, 137] width 325 height 188
click at [167, 101] on div "11 * Remove from systems Instructions Description Edit description Change to co…" at bounding box center [324, 137] width 325 height 188
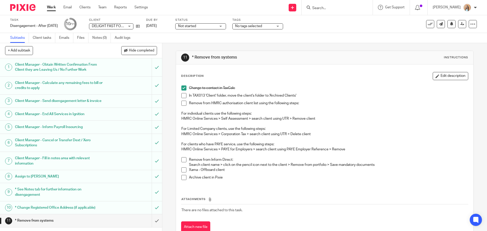
click at [168, 102] on div "11 * Remove from systems Instructions Description Edit description Change to co…" at bounding box center [324, 137] width 325 height 188
click at [184, 96] on span at bounding box center [183, 95] width 5 height 5
click at [185, 104] on span at bounding box center [183, 103] width 5 height 5
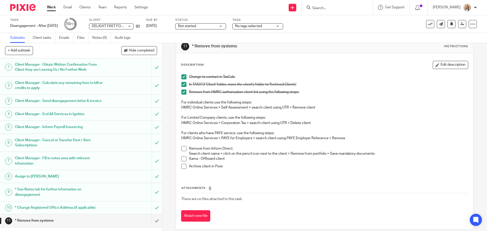
scroll to position [17, 0]
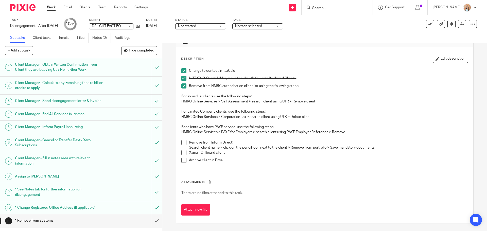
click at [168, 136] on div "11 * Remove from systems Instructions Description Edit description Change to co…" at bounding box center [324, 137] width 325 height 188
click at [167, 135] on div "11 * Remove from systems Instructions Description Edit description Change to co…" at bounding box center [324, 137] width 325 height 188
click at [181, 143] on span at bounding box center [183, 142] width 5 height 5
click at [183, 153] on span at bounding box center [183, 152] width 5 height 5
click at [184, 159] on span at bounding box center [183, 160] width 5 height 5
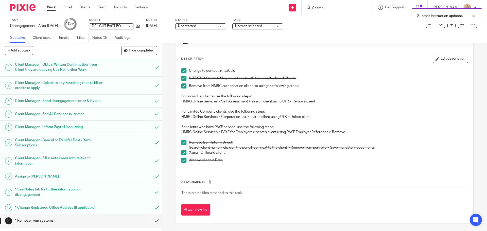
scroll to position [2, 0]
click at [155, 223] on input "submit" at bounding box center [81, 220] width 162 height 13
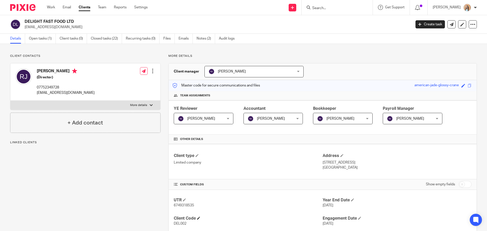
scroll to position [51, 0]
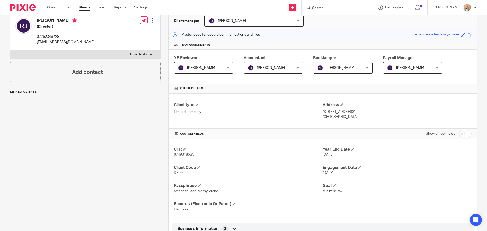
click at [183, 156] on span "6749318535" at bounding box center [184, 155] width 20 height 4
copy span "6749318535"
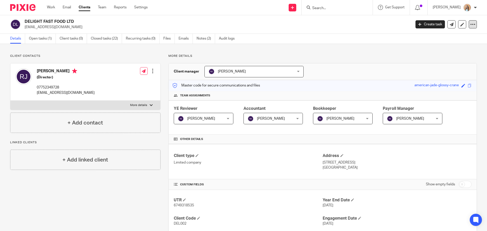
click at [471, 23] on icon at bounding box center [473, 24] width 5 height 5
click at [435, 59] on button "Archive client" at bounding box center [441, 59] width 56 height 7
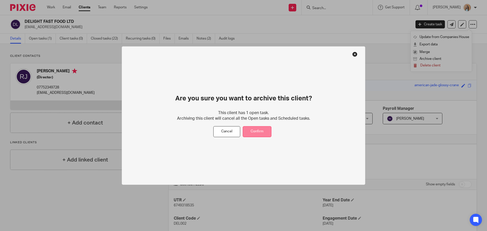
click at [269, 128] on button "Confirm" at bounding box center [257, 131] width 29 height 11
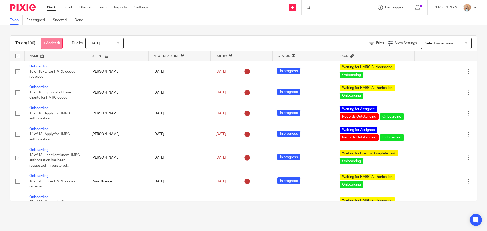
click at [51, 42] on link "+ Add task" at bounding box center [52, 43] width 22 height 11
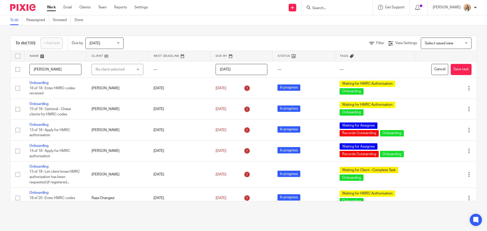
drag, startPoint x: 60, startPoint y: 69, endPoint x: -25, endPoint y: 70, distance: 84.8
click at [0, 70] on html "Work Email Clients Team Reports Settings Work Email Clients Team Reports Settin…" at bounding box center [243, 115] width 487 height 231
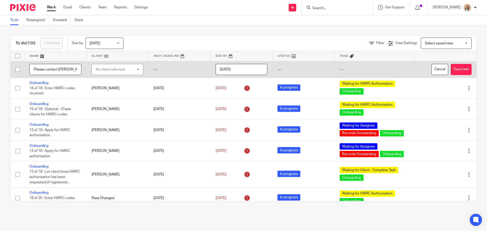
type input "Please contact [PERSON_NAME]"
click at [133, 67] on div "No client selected" at bounding box center [118, 69] width 52 height 11
type input "jasbir"
click at [113, 92] on li "[PERSON_NAME]" at bounding box center [115, 95] width 50 height 10
click at [451, 66] on button "Save task" at bounding box center [461, 69] width 21 height 11
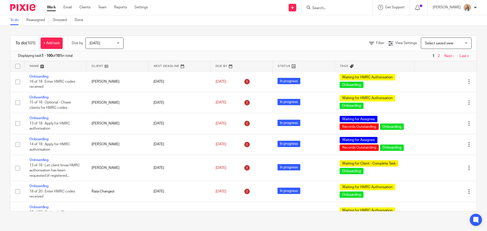
click at [445, 54] on link "Next ›" at bounding box center [449, 56] width 9 height 4
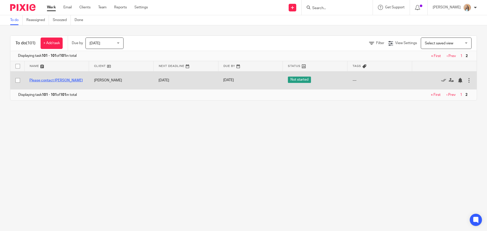
click at [49, 80] on link "Please contact [PERSON_NAME]" at bounding box center [55, 81] width 53 height 4
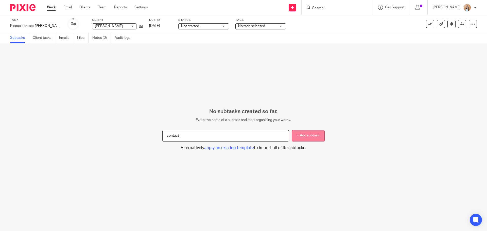
type input "contact"
click at [300, 133] on button "+ Add subtask" at bounding box center [308, 135] width 33 height 11
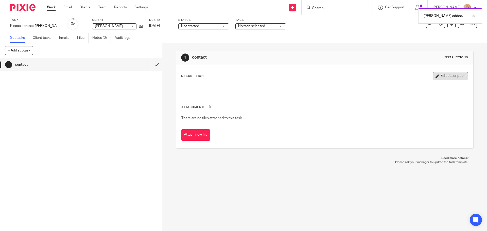
click at [441, 76] on button "Edit description" at bounding box center [451, 76] width 36 height 8
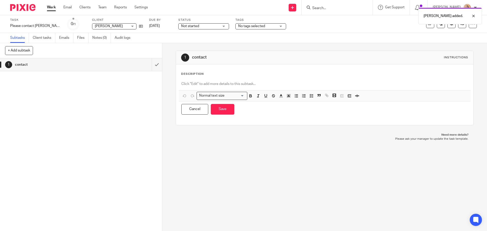
click at [277, 83] on p at bounding box center [324, 83] width 287 height 5
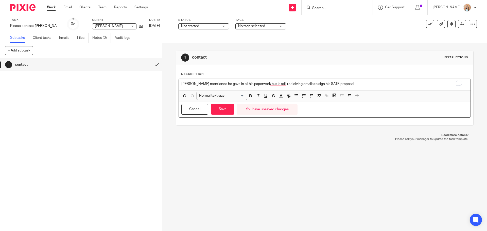
click at [277, 83] on p "[PERSON_NAME] mentioned he gave in all his paperwork but is still recieiving em…" at bounding box center [324, 83] width 287 height 5
click at [275, 82] on p "Jasbir mentioned he gave in all his paperwork but is still recieiving emails to…" at bounding box center [324, 83] width 287 height 5
click at [296, 83] on p "Jasbir mentioned he gave in all his paperwork but is still receiving emails to …" at bounding box center [324, 83] width 287 height 5
click at [352, 85] on p "Jasbir mentioned he gave in all his paperwork but is still receiving emails fro…" at bounding box center [324, 83] width 287 height 5
click at [222, 114] on button "Save" at bounding box center [223, 109] width 24 height 11
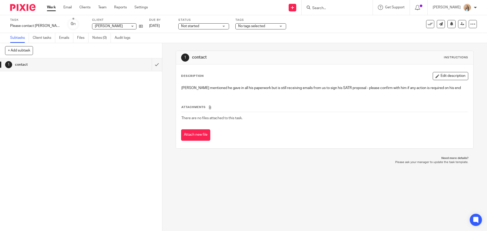
click at [238, 28] on span "No tags selected" at bounding box center [257, 26] width 38 height 5
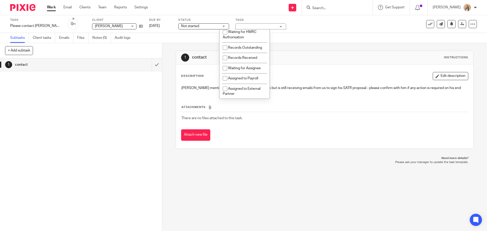
scroll to position [76, 0]
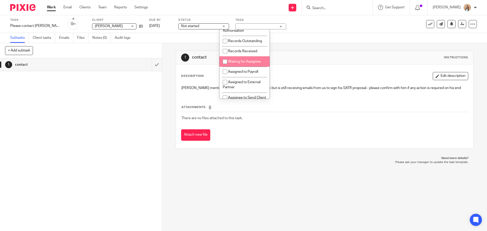
click at [244, 63] on span "Waiting for Assignee" at bounding box center [244, 62] width 33 height 4
checkbox input "true"
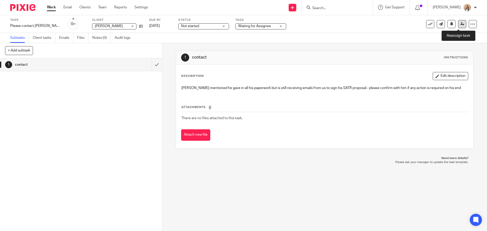
click at [461, 25] on link at bounding box center [462, 24] width 8 height 8
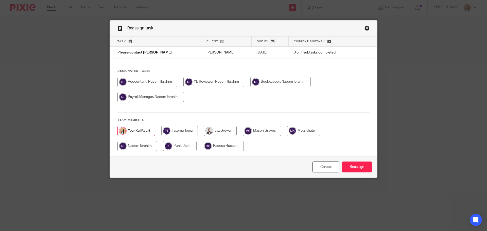
click at [228, 133] on input "radio" at bounding box center [220, 131] width 33 height 10
radio input "true"
click at [354, 167] on input "Reassign" at bounding box center [357, 167] width 30 height 11
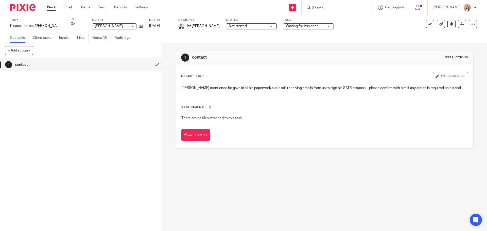
click at [313, 170] on div "1 contact Instructions Description Edit description [PERSON_NAME] mentioned he …" at bounding box center [324, 137] width 325 height 188
click at [305, 152] on div "1 contact Instructions Description Edit description [PERSON_NAME] mentioned he …" at bounding box center [325, 99] width 298 height 113
click at [314, 148] on div "Description Edit description Jasbir mentioned he gave in all his paperwork but …" at bounding box center [324, 106] width 297 height 84
click at [308, 143] on div "Description Edit description Jasbir mentioned he gave in all his paperwork but …" at bounding box center [324, 106] width 297 height 84
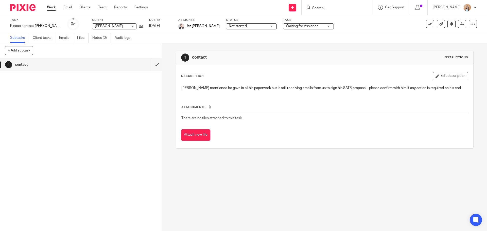
click at [300, 125] on div "Attachments There are no files attached to this task. Attach new file" at bounding box center [324, 118] width 287 height 46
click at [304, 128] on div "Attachments There are no files attached to this task. Attach new file" at bounding box center [324, 118] width 287 height 46
click at [299, 128] on div "Attachments There are no files attached to this task. Attach new file" at bounding box center [324, 118] width 287 height 46
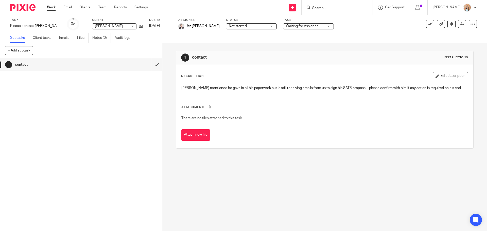
click at [299, 128] on div "Attachments There are no files attached to this task. Attach new file" at bounding box center [324, 118] width 287 height 46
click at [168, 86] on div "1 contact Instructions Description Edit description Jasbir mentioned he gave in…" at bounding box center [324, 137] width 325 height 188
click at [348, 8] on input "Search" at bounding box center [335, 8] width 46 height 5
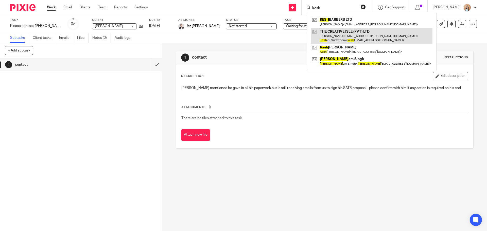
type input "kesh"
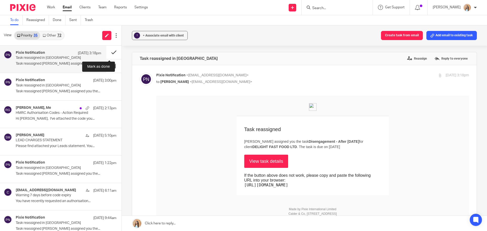
click at [111, 52] on button at bounding box center [113, 52] width 15 height 13
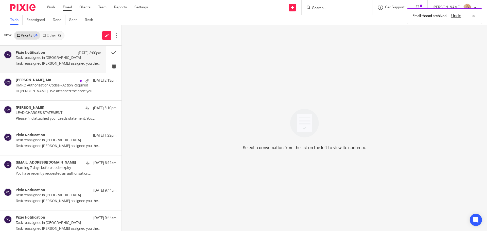
click at [51, 62] on p "Task reassigned Jaz Grewal assigned you the..." at bounding box center [59, 64] width 86 height 4
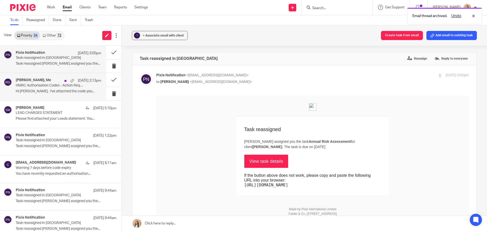
click at [36, 86] on p "HMRC Authorisation Codes - Action Required" at bounding box center [50, 86] width 69 height 4
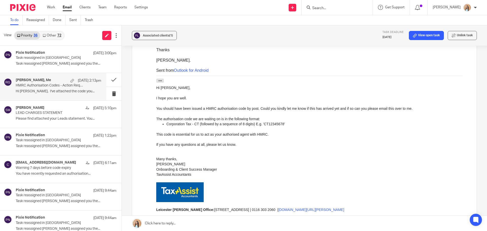
scroll to position [228, 0]
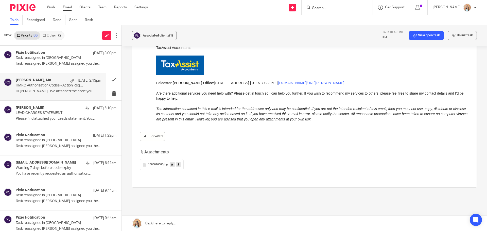
drag, startPoint x: 153, startPoint y: 164, endPoint x: 157, endPoint y: 162, distance: 4.7
click at [153, 164] on span "1000096586" at bounding box center [155, 164] width 15 height 3
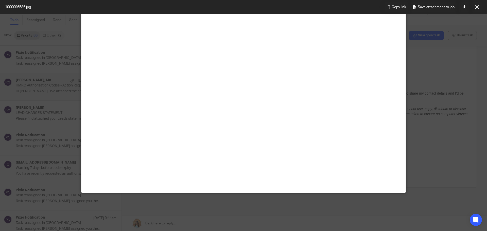
scroll to position [102, 0]
drag, startPoint x: 474, startPoint y: 8, endPoint x: 474, endPoint y: 17, distance: 9.6
click at [474, 8] on button at bounding box center [477, 7] width 10 height 10
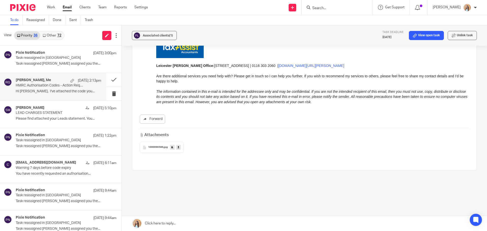
click at [186, 217] on link at bounding box center [305, 223] width 366 height 15
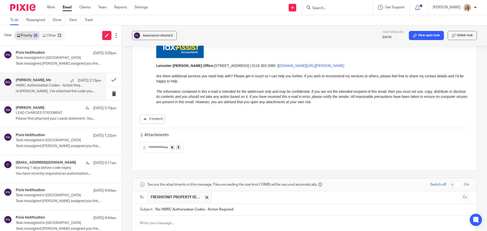
scroll to position [334, 0]
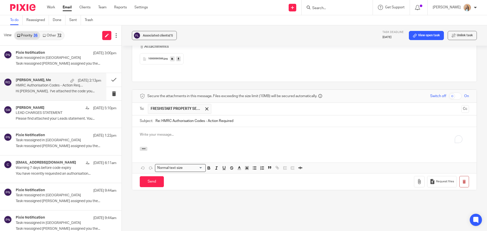
drag, startPoint x: 179, startPoint y: 113, endPoint x: 173, endPoint y: 123, distance: 12.3
click at [179, 115] on input "Re: HMRC Authorisation Codes - Action Required" at bounding box center [313, 120] width 314 height 11
click at [179, 127] on div "To enrich screen reader interactions, please activate Accessibility in Grammarl…" at bounding box center [304, 137] width 345 height 20
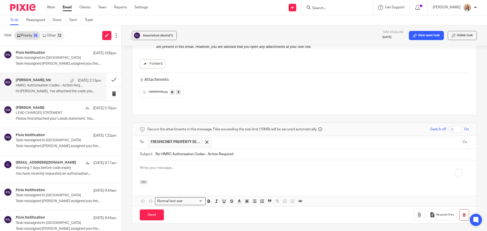
scroll to position [330, 0]
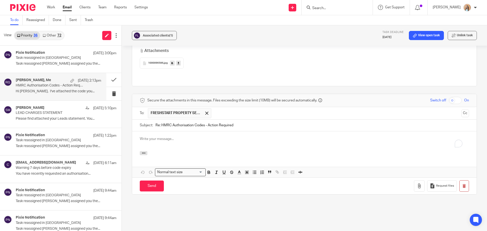
click at [162, 137] on p "To enrich screen reader interactions, please activate Accessibility in Grammarl…" at bounding box center [304, 139] width 329 height 5
click at [169, 137] on p "Hi David," at bounding box center [304, 139] width 329 height 5
click at [190, 131] on div "Hi David," at bounding box center [304, 141] width 345 height 20
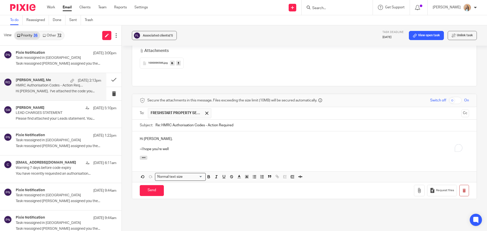
click at [142, 147] on p "~I hope you're well" at bounding box center [304, 149] width 329 height 5
click at [171, 147] on p "I hope you're well" at bounding box center [304, 149] width 329 height 5
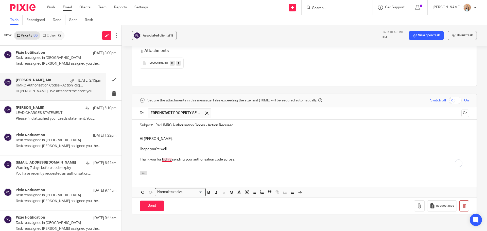
click at [168, 157] on p "Thank you for kidnly sending your authorisation code across." at bounding box center [304, 159] width 329 height 5
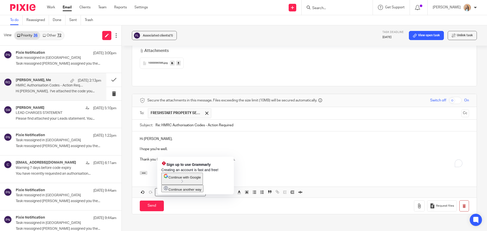
click at [166, 157] on p "Thank you for kidnly sending your authorisation code across." at bounding box center [304, 159] width 329 height 5
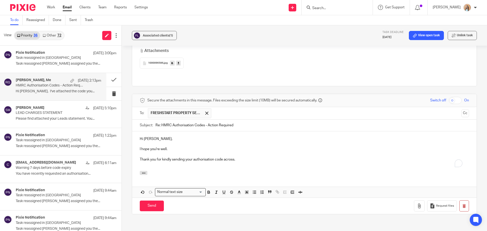
click at [191, 171] on div at bounding box center [304, 174] width 345 height 6
click at [191, 164] on div "Hi David, I hope you're well. Thank you for kindly sending your authorisation c…" at bounding box center [304, 151] width 345 height 40
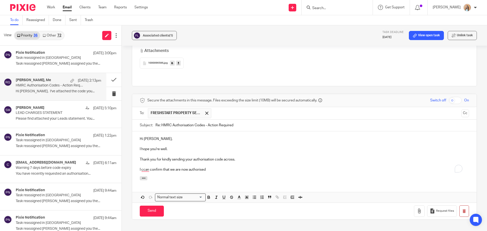
click at [234, 167] on p "I ccan confirm that we are now authorised" at bounding box center [304, 169] width 329 height 5
click at [145, 167] on p "I ccan confirm that we are now authorised" at bounding box center [304, 169] width 329 height 5
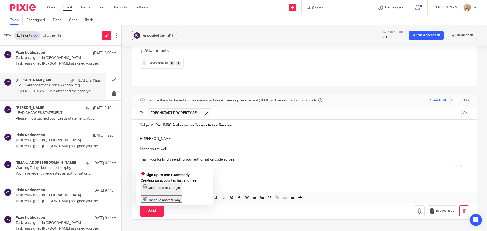
click at [144, 167] on p "I ccan confirm that we are now authorised" at bounding box center [304, 169] width 329 height 5
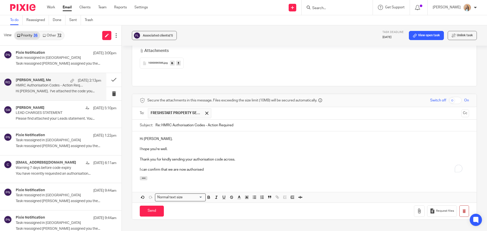
click at [227, 162] on p "To enrich screen reader interactions, please activate Accessibility in Grammarl…" at bounding box center [304, 164] width 329 height 5
click at [213, 167] on p "I can confirm that we are now authorised" at bounding box center [304, 169] width 329 height 5
click at [212, 167] on p "I can confirm that we are now authorised" at bounding box center [304, 169] width 329 height 5
click at [304, 167] on p "I can confirm that we are now authorised to liaise with HMRC as your agent for …" at bounding box center [304, 169] width 329 height 5
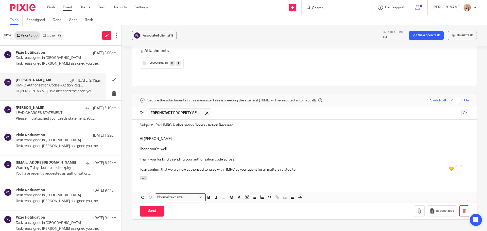
click at [324, 169] on div "Hi David, I hope you're well. Thank you for kindly sending your authorisation c…" at bounding box center [304, 153] width 345 height 45
click at [338, 170] on div "Hi David, I hope you're well. Thank you for kindly sending your authorisation c…" at bounding box center [304, 153] width 345 height 45
click at [315, 167] on p "I can confirm that we are now authorised to liaise with HMRC as your agent for …" at bounding box center [304, 169] width 329 height 5
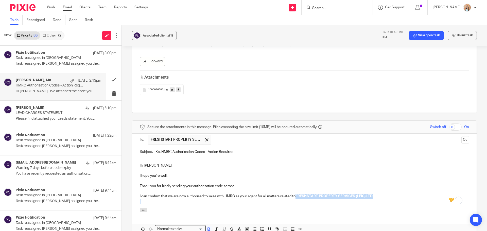
drag, startPoint x: 391, startPoint y: 197, endPoint x: 296, endPoint y: 190, distance: 94.5
click at [297, 190] on div "Hi David, I hope you're well. Thank you for kindly sending your authorisation c…" at bounding box center [304, 183] width 345 height 50
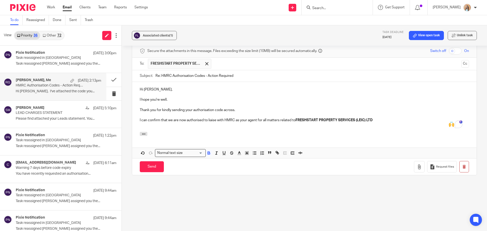
click at [286, 132] on div at bounding box center [304, 135] width 345 height 6
click at [297, 119] on strong "FRESHSTART PROPERTY SERVICES (LEIC) LTD" at bounding box center [334, 121] width 77 height 4
click at [407, 118] on p "I can confirm that we are now authorised to liaise with HMRC as your agent for …" at bounding box center [304, 120] width 329 height 5
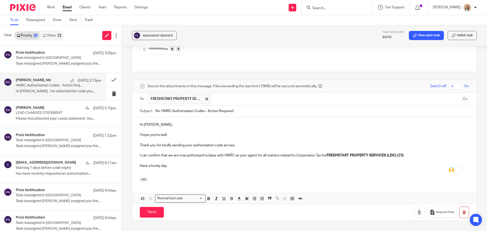
scroll to position [253, 0]
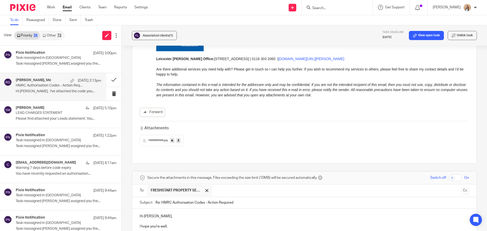
click at [148, 141] on span "1000096586" at bounding box center [155, 140] width 15 height 3
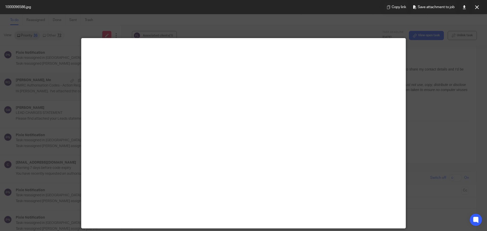
scroll to position [51, 0]
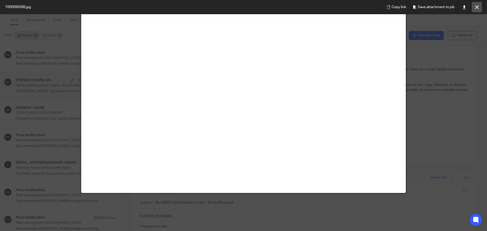
click at [480, 4] on button at bounding box center [477, 7] width 10 height 10
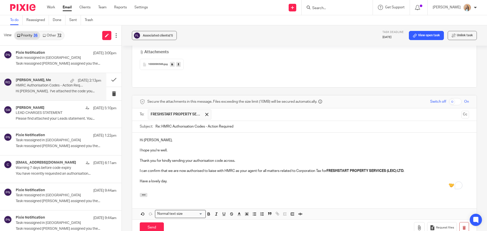
scroll to position [354, 0]
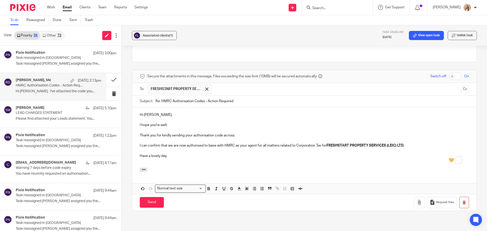
click at [260, 154] on p "Have a lovely day." at bounding box center [304, 156] width 329 height 5
click at [276, 154] on p "Have a lovely day." at bounding box center [304, 156] width 329 height 5
click at [157, 197] on input "Send" at bounding box center [152, 202] width 24 height 11
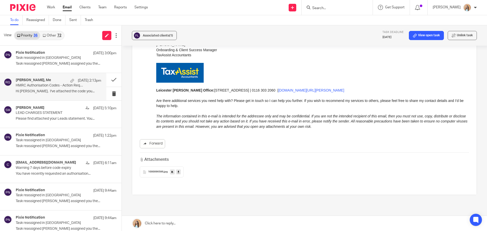
scroll to position [246, 0]
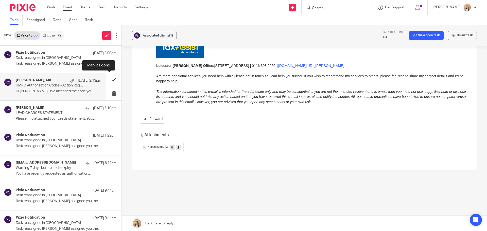
click at [107, 79] on button at bounding box center [113, 79] width 15 height 13
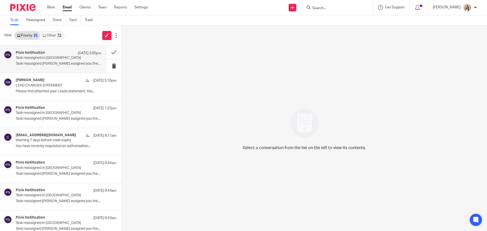
click at [59, 58] on p "Task reassigned in Pixie" at bounding box center [50, 58] width 69 height 4
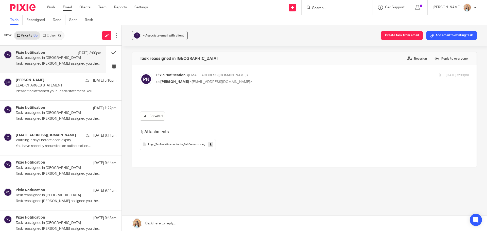
scroll to position [0, 0]
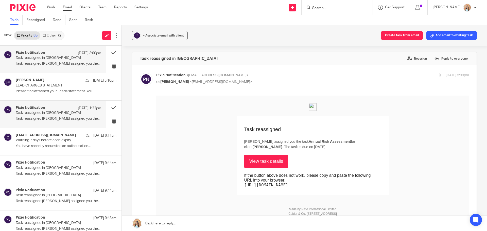
click at [39, 108] on h4 "Pixie Notification" at bounding box center [30, 108] width 29 height 4
click at [254, 159] on link "View task details" at bounding box center [266, 161] width 44 height 13
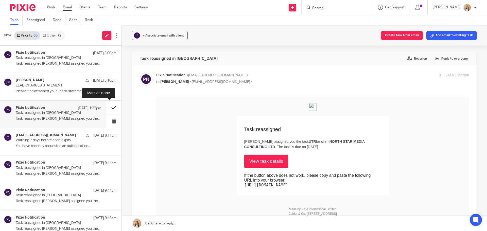
click at [108, 108] on button at bounding box center [113, 107] width 15 height 13
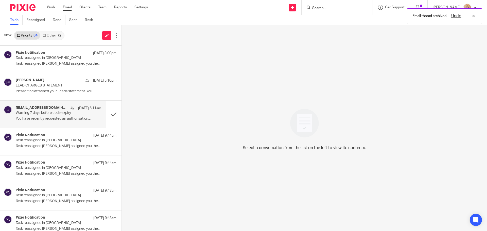
click at [53, 113] on p "Warning 7 days before code expiry" at bounding box center [50, 113] width 69 height 4
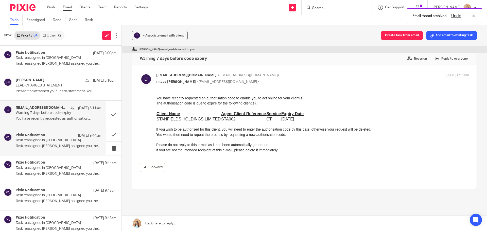
click at [33, 143] on div "Pixie Notification 15 Sep 9:44am Task reassigned in Pixie Task reassigned Mason…" at bounding box center [59, 141] width 86 height 17
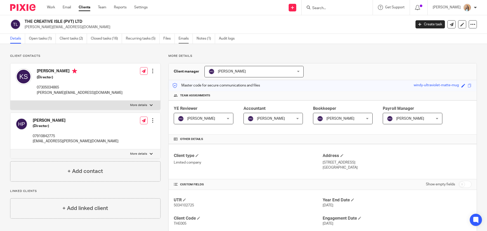
click at [183, 39] on link "Emails" at bounding box center [186, 39] width 14 height 10
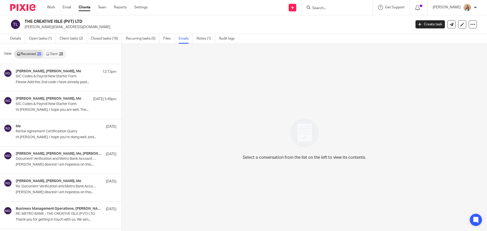
click at [61, 54] on div "25" at bounding box center [61, 54] width 4 height 4
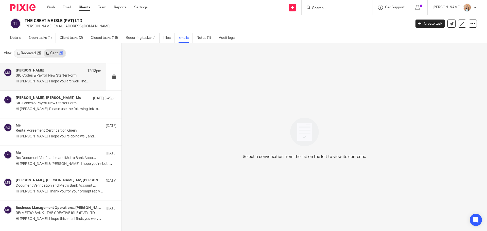
click at [53, 79] on div "Mason Graves 12:13pm SIC Codes & Payroll New Starter Form Hi Keshini, I hope yo…" at bounding box center [59, 77] width 86 height 17
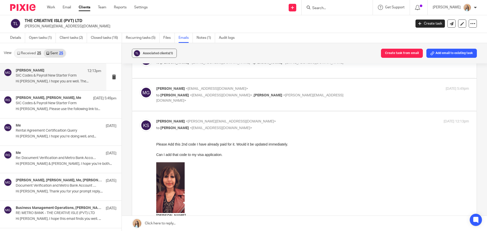
scroll to position [76, 0]
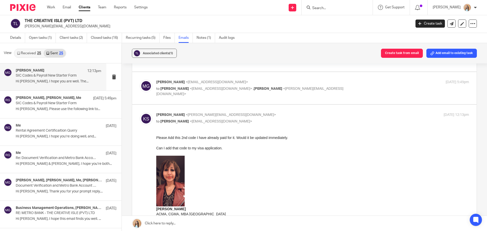
click at [474, 131] on div "Associated clients (1) Create task from email Add email to existing task SIC Co…" at bounding box center [305, 137] width 366 height 188
click at [365, 95] on div "Mason Graves <mgraves@taxassist.co.uk> to Raj Grewal <rajgrewal@taxassist.co.uk…" at bounding box center [304, 88] width 329 height 17
click at [362, 100] on label at bounding box center [304, 88] width 345 height 32
click at [140, 80] on input "checkbox" at bounding box center [140, 79] width 0 height 0
checkbox input "true"
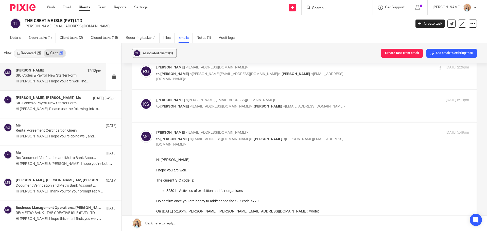
scroll to position [25, 0]
click at [212, 120] on label at bounding box center [304, 106] width 345 height 32
click at [140, 98] on input "checkbox" at bounding box center [140, 98] width 0 height 0
checkbox input "true"
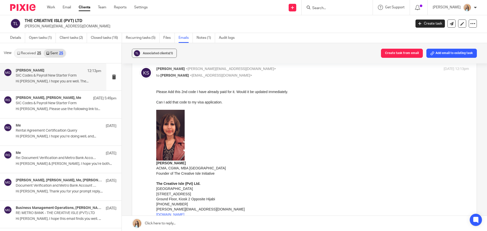
scroll to position [488, 0]
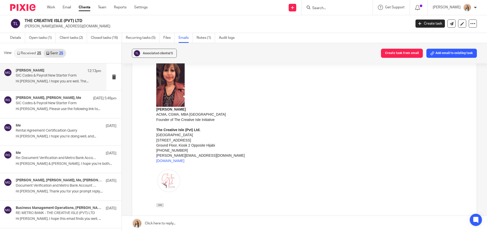
click at [31, 52] on link "Received 25" at bounding box center [28, 53] width 29 height 8
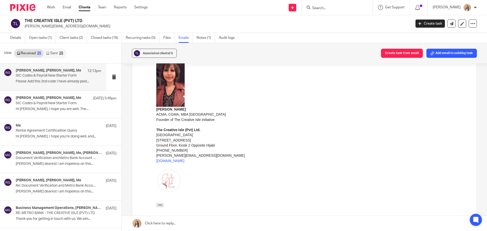
click at [57, 85] on div "Keshini Suraweera, Mason Graves, Me 12:13pm SIC Codes & Payroll New Starter For…" at bounding box center [59, 77] width 86 height 17
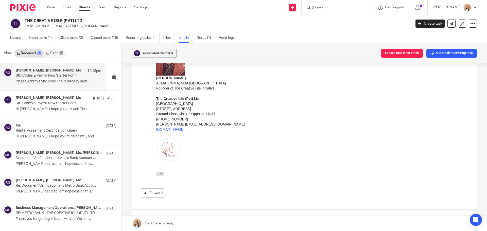
scroll to position [254, 0]
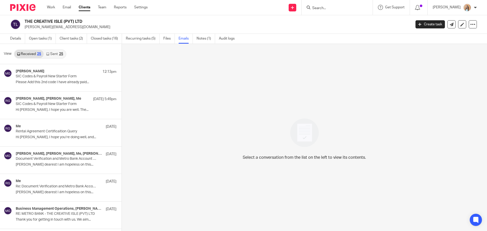
click at [56, 55] on link "Sent 25" at bounding box center [55, 54] width 22 height 8
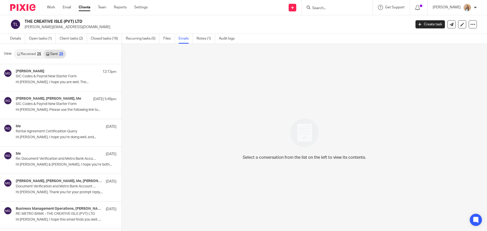
scroll to position [1, 0]
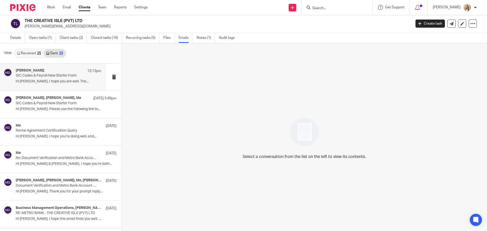
drag, startPoint x: 44, startPoint y: 78, endPoint x: 64, endPoint y: 76, distance: 20.6
click at [44, 78] on p "SIC Codes & Payroll New Starter Form" at bounding box center [50, 76] width 69 height 4
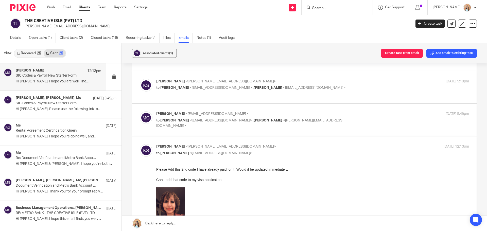
scroll to position [102, 0]
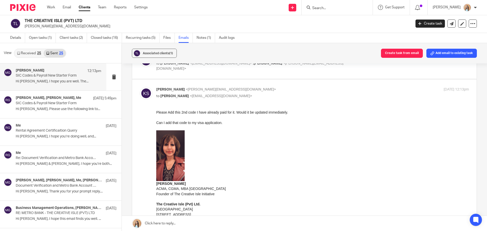
click at [473, 76] on div "Associated clients (1) Create task from email Add email to existing task SIC Co…" at bounding box center [305, 137] width 366 height 188
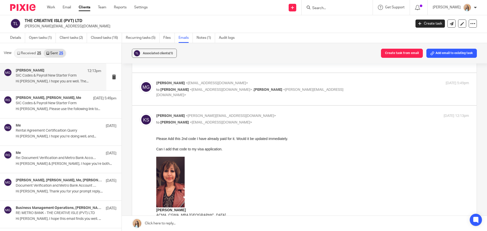
scroll to position [51, 0]
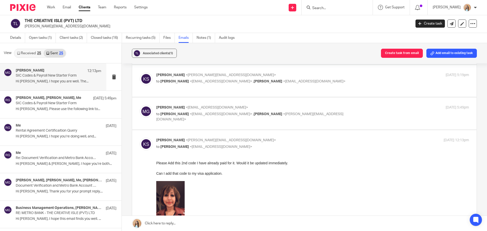
click at [221, 125] on label at bounding box center [304, 113] width 345 height 32
click at [140, 105] on input "checkbox" at bounding box center [140, 105] width 0 height 0
checkbox input "true"
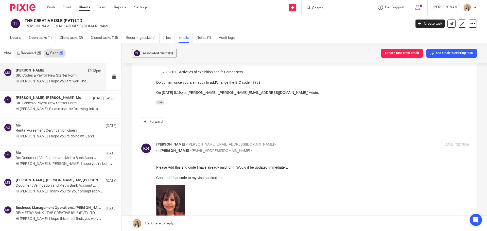
scroll to position [152, 0]
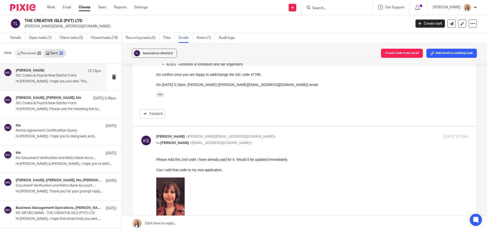
click at [140, 134] on input "checkbox" at bounding box center [140, 134] width 0 height 0
checkbox input "false"
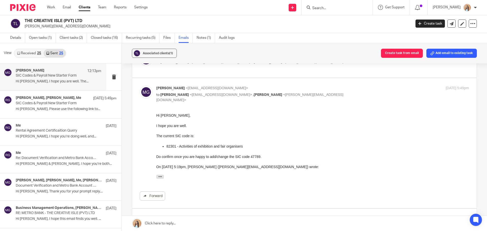
click at [350, 93] on p "to Raj Grewal <rajgrewal@taxassist.co.uk> , Keshini Suraweera <keshini@thecreat…" at bounding box center [260, 97] width 209 height 10
checkbox input "false"
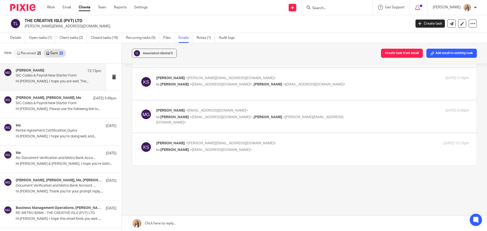
scroll to position [48, 0]
click at [378, 141] on div "[DATE] 12:13pm" at bounding box center [417, 142] width 104 height 5
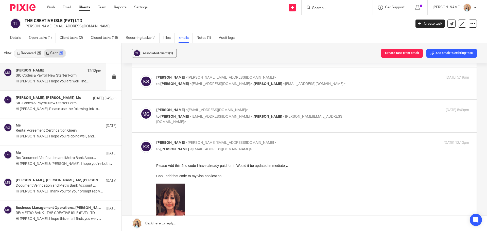
scroll to position [0, 0]
click at [378, 141] on div "[DATE] 12:13pm" at bounding box center [417, 142] width 104 height 5
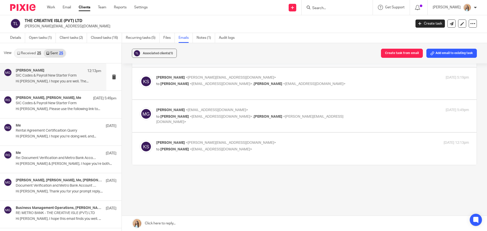
click at [297, 139] on label at bounding box center [304, 149] width 345 height 32
click at [140, 140] on input "checkbox" at bounding box center [140, 140] width 0 height 0
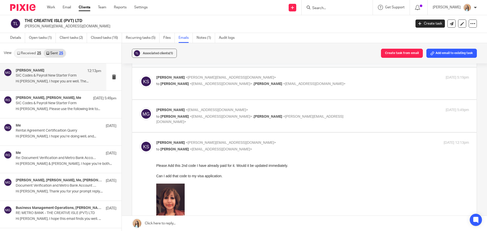
click at [140, 140] on input "checkbox" at bounding box center [140, 140] width 0 height 0
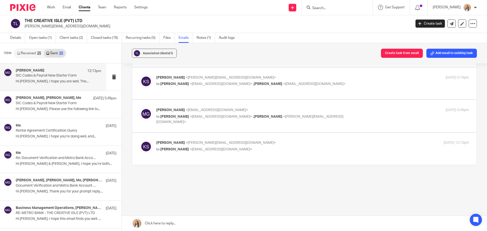
click at [295, 139] on label at bounding box center [304, 149] width 345 height 32
click at [140, 140] on input "checkbox" at bounding box center [140, 140] width 0 height 0
checkbox input "true"
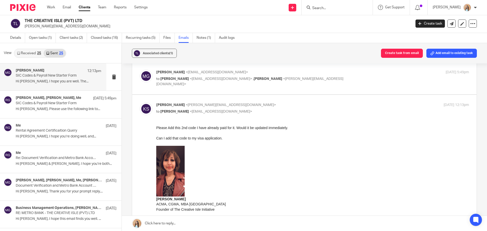
scroll to position [150, 0]
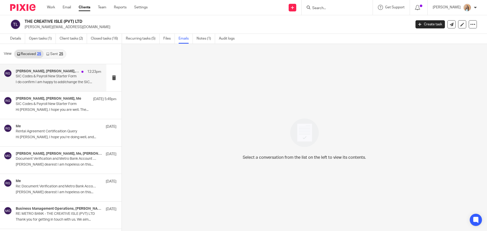
click at [33, 77] on p "SIC Codes & Payroll New Starter Form" at bounding box center [50, 76] width 69 height 4
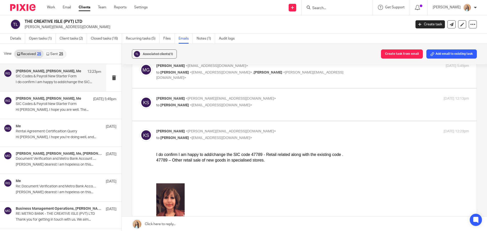
scroll to position [51, 0]
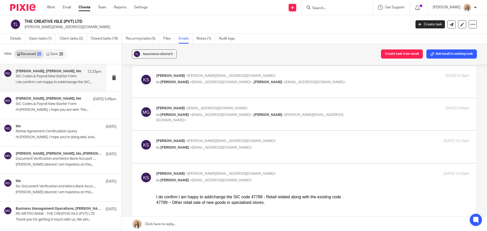
click at [264, 126] on label at bounding box center [304, 114] width 345 height 32
click at [140, 106] on input "checkbox" at bounding box center [140, 106] width 0 height 0
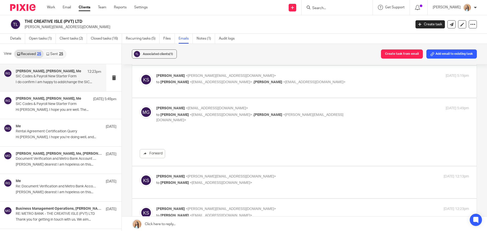
scroll to position [0, 0]
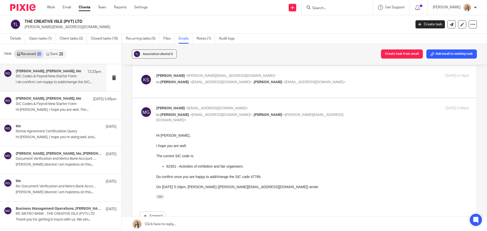
click at [324, 119] on div "Mason Graves <mgraves@taxassist.co.uk> to Raj Grewal <rajgrewal@taxassist.co.uk…" at bounding box center [304, 163] width 329 height 115
click at [328, 110] on p "Mason Graves <mgraves@taxassist.co.uk>" at bounding box center [260, 108] width 209 height 5
checkbox input "false"
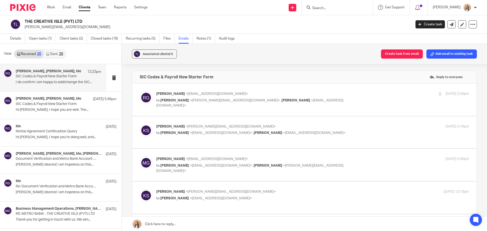
click at [281, 109] on label at bounding box center [304, 100] width 345 height 32
click at [140, 91] on input "checkbox" at bounding box center [140, 91] width 0 height 0
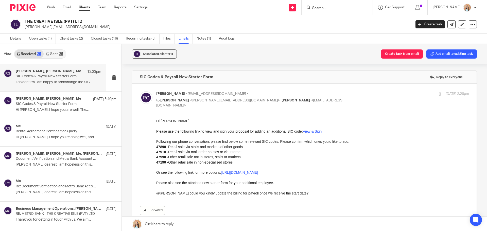
click at [328, 94] on p "Raj Grewal <rajgrewal@taxassist.co.uk>" at bounding box center [260, 93] width 209 height 5
checkbox input "false"
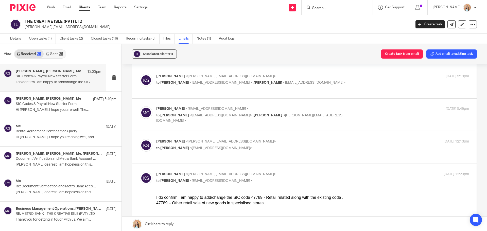
scroll to position [51, 0]
click at [321, 93] on label at bounding box center [304, 82] width 345 height 32
click at [140, 73] on input "checkbox" at bounding box center [140, 73] width 0 height 0
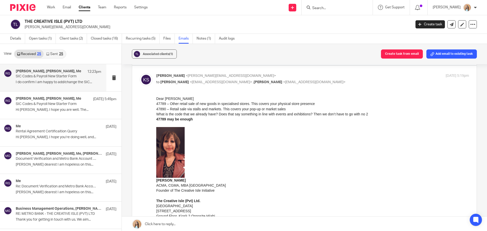
scroll to position [0, 0]
click at [332, 77] on p "Keshini Suraweera <keshini@thecreativeisle.co.uk>" at bounding box center [260, 75] width 209 height 5
checkbox input "false"
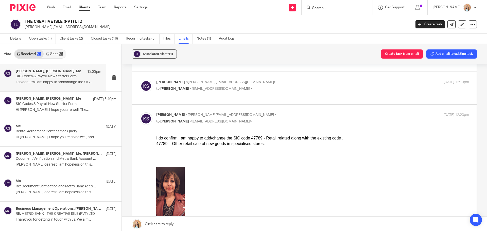
scroll to position [102, 0]
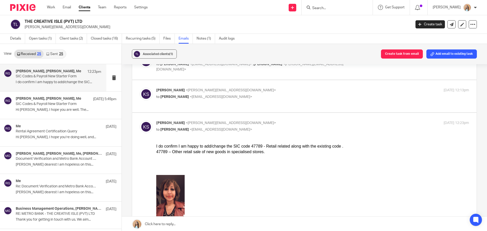
click at [322, 88] on p "Keshini Suraweera <keshini@thecreativeisle.co.uk>" at bounding box center [260, 90] width 209 height 5
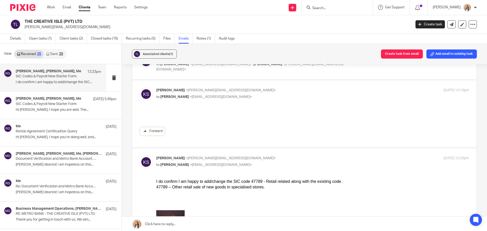
scroll to position [0, 0]
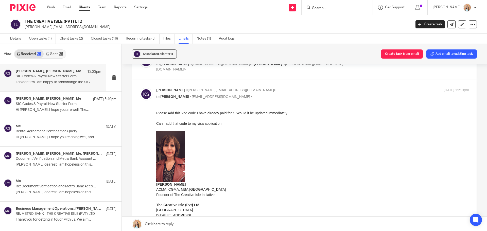
click at [322, 88] on p "Keshini Suraweera <keshini@thecreativeisle.co.uk>" at bounding box center [260, 90] width 209 height 5
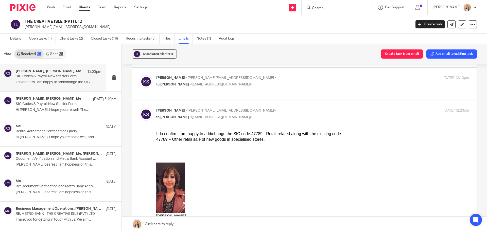
scroll to position [118, 0]
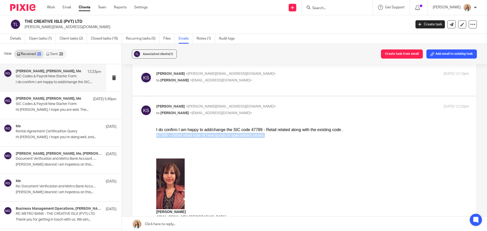
drag, startPoint x: 268, startPoint y: 135, endPoint x: 311, endPoint y: 263, distance: 134.7
click at [156, 136] on html "I do confirm I am happy to add/change the SIC code 47789 - Retail related along…" at bounding box center [312, 220] width 313 height 186
copy span "47789 – Other retail sale of new goods in specialised stores."
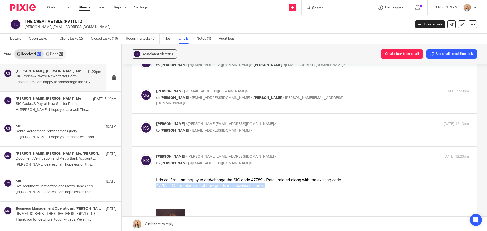
scroll to position [67, 0]
click at [298, 146] on label at bounding box center [304, 130] width 345 height 32
click at [140, 122] on input "checkbox" at bounding box center [140, 122] width 0 height 0
checkbox input "true"
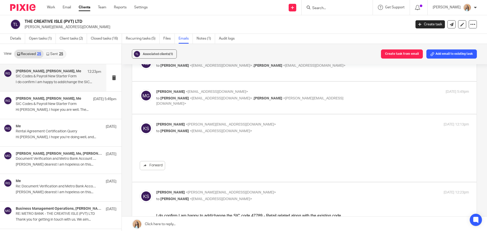
scroll to position [0, 0]
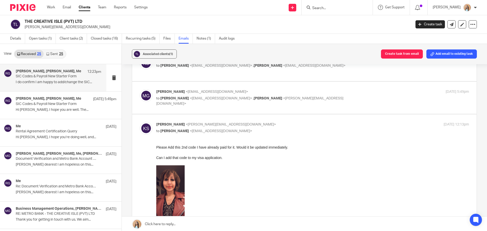
click at [295, 112] on label at bounding box center [304, 98] width 345 height 32
click at [140, 89] on input "checkbox" at bounding box center [140, 89] width 0 height 0
checkbox input "true"
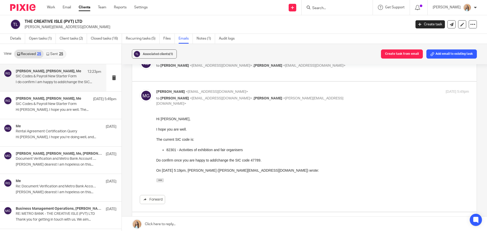
click at [339, 80] on label at bounding box center [304, 65] width 345 height 32
click at [140, 57] on input "checkbox" at bounding box center [140, 57] width 0 height 0
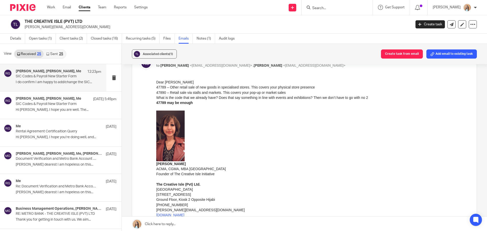
scroll to position [42, 0]
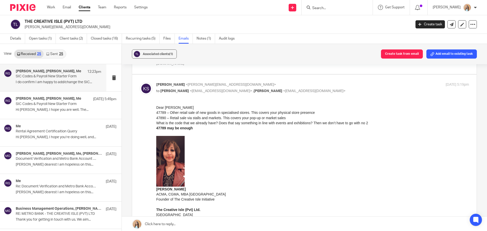
click at [338, 83] on p "Keshini Suraweera <keshini@thecreativeisle.co.uk>" at bounding box center [260, 84] width 209 height 5
checkbox input "false"
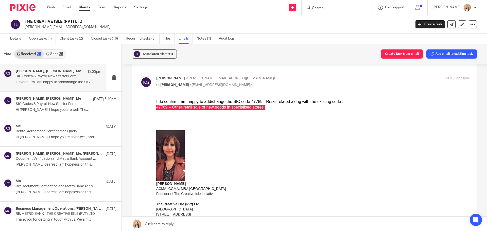
scroll to position [448, 0]
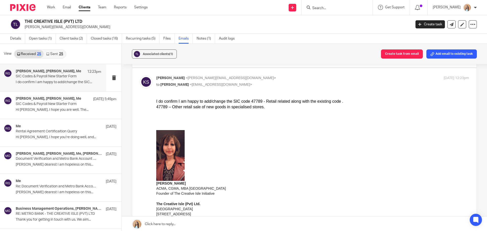
drag, startPoint x: 186, startPoint y: 110, endPoint x: 168, endPoint y: 107, distance: 17.9
click at [168, 107] on span "47789 – Other retail sale of new goods in specialised stores." at bounding box center [210, 107] width 109 height 4
copy span
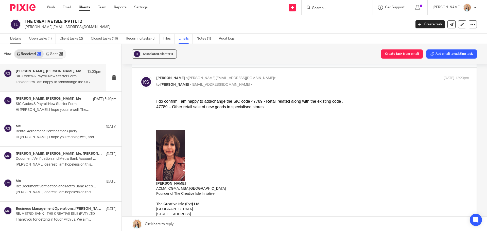
click at [11, 37] on link "Details" at bounding box center [17, 39] width 15 height 10
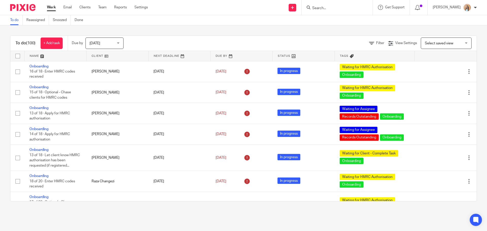
click at [335, 7] on input "Search" at bounding box center [335, 8] width 46 height 5
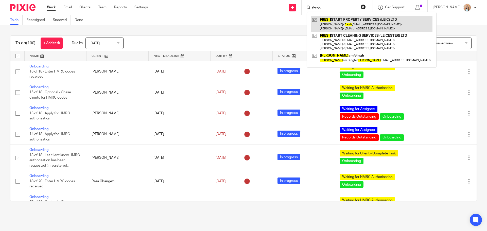
type input "fresh"
click at [365, 23] on link at bounding box center [372, 24] width 122 height 16
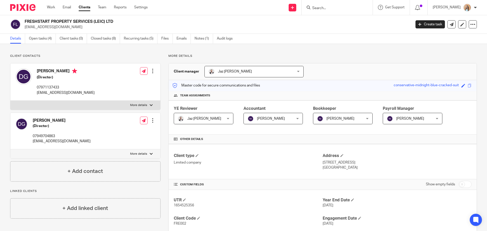
click at [46, 39] on link "Open tasks (4)" at bounding box center [42, 39] width 27 height 10
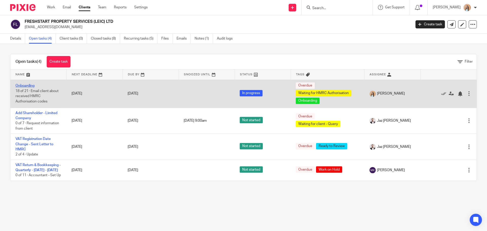
click at [30, 87] on link "Onboarding" at bounding box center [24, 86] width 19 height 4
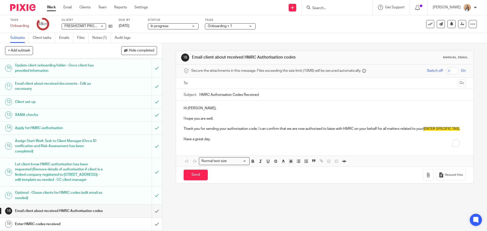
scroll to position [188, 0]
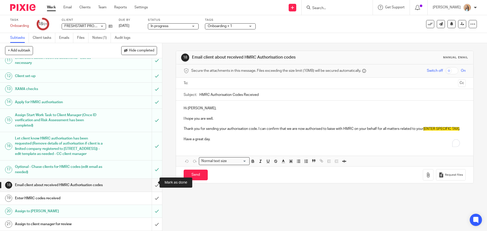
click at [152, 186] on input "submit" at bounding box center [81, 185] width 162 height 13
click at [108, 33] on link "Notes (1)" at bounding box center [101, 38] width 19 height 10
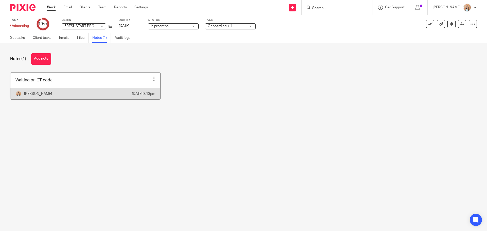
click at [152, 79] on div at bounding box center [154, 78] width 5 height 5
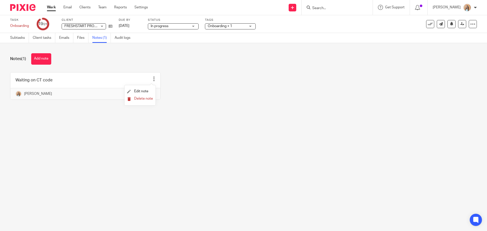
click at [140, 98] on span "Delete note" at bounding box center [143, 99] width 19 height 4
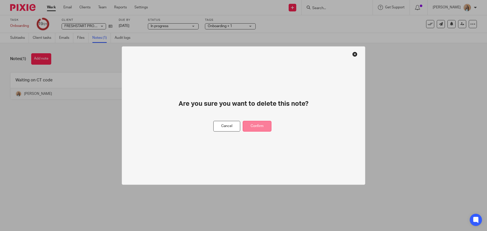
click at [253, 127] on button "Confirm" at bounding box center [257, 126] width 29 height 11
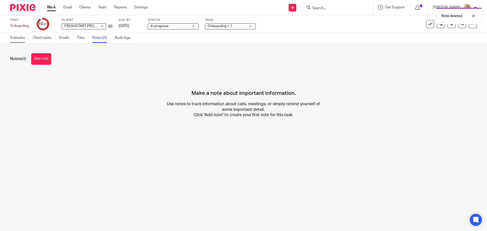
click at [22, 37] on link "Subtasks" at bounding box center [19, 38] width 19 height 10
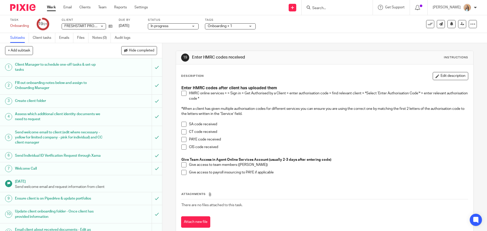
click at [184, 93] on span at bounding box center [183, 93] width 5 height 5
click at [181, 131] on span at bounding box center [183, 131] width 5 height 5
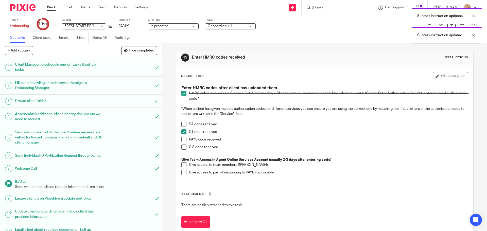
click at [184, 167] on span at bounding box center [183, 164] width 5 height 5
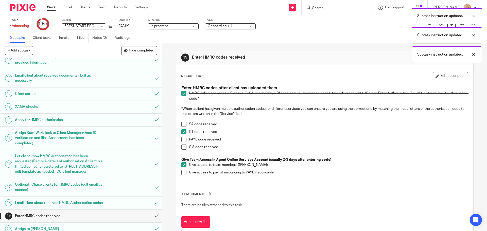
scroll to position [188, 0]
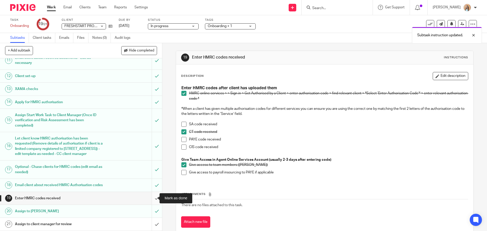
click at [153, 197] on input "submit" at bounding box center [81, 198] width 162 height 13
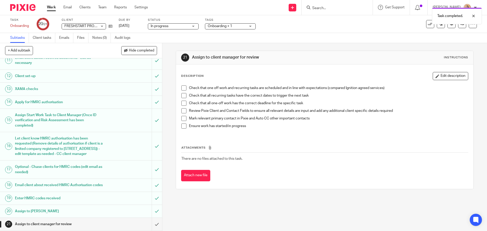
scroll to position [188, 0]
click at [250, 25] on div "Onboarding + 1" at bounding box center [230, 26] width 51 height 6
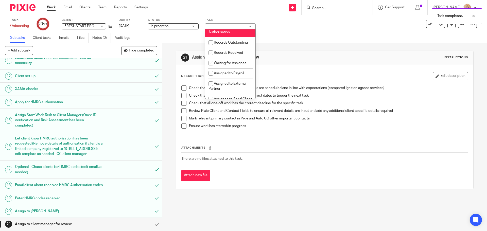
scroll to position [76, 0]
click at [236, 35] on li "Waiting for HMRC Authorisation" at bounding box center [230, 27] width 50 height 15
checkbox input "false"
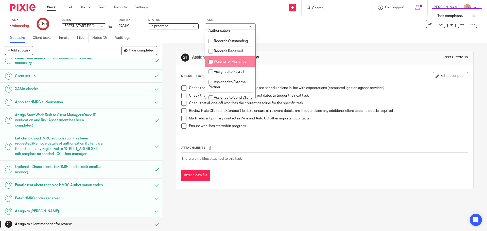
click at [234, 67] on li "Waiting for Assignee" at bounding box center [230, 61] width 50 height 10
checkbox input "true"
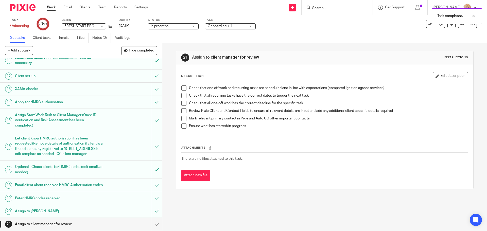
click at [172, 76] on div "21 Assign to client manager for review Instructions Description Edit descriptio…" at bounding box center [324, 137] width 325 height 188
click at [461, 25] on icon at bounding box center [463, 24] width 4 height 4
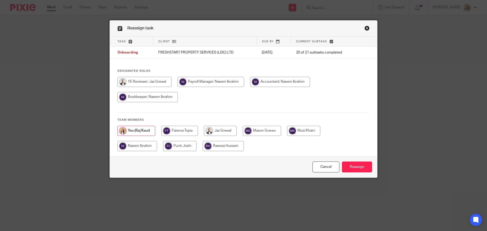
click at [225, 131] on input "radio" at bounding box center [220, 131] width 33 height 10
radio input "true"
click at [358, 170] on input "Reassign" at bounding box center [357, 167] width 30 height 11
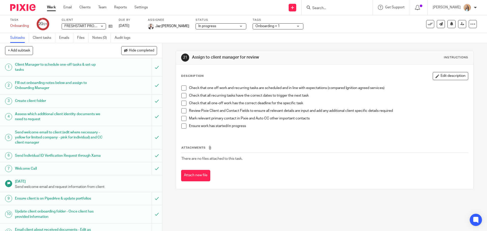
click at [169, 89] on div "21 Assign to client manager for review Instructions Description Edit descriptio…" at bounding box center [324, 137] width 325 height 188
click at [334, 144] on div "Attachments There are no files attached to this task. Attach new file" at bounding box center [324, 158] width 287 height 46
click at [299, 202] on div "21 Assign to client manager for review Instructions Description Edit descriptio…" at bounding box center [324, 137] width 325 height 188
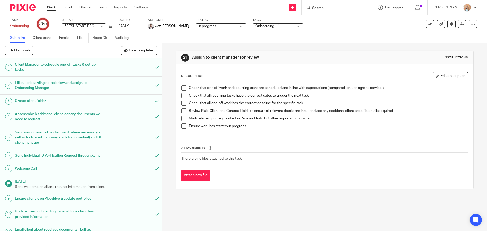
click at [168, 158] on div "21 Assign to client manager for review Instructions Description Edit descriptio…" at bounding box center [324, 137] width 325 height 188
click at [170, 147] on div "21 Assign to client manager for review Instructions Description Edit descriptio…" at bounding box center [324, 137] width 325 height 188
click at [171, 146] on div "21 Assign to client manager for review Instructions Description Edit descriptio…" at bounding box center [324, 137] width 325 height 188
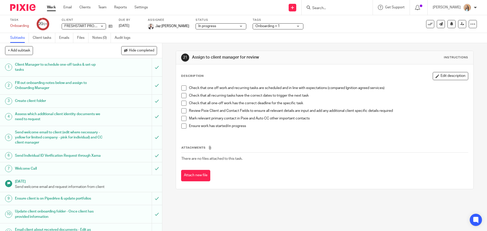
click at [168, 145] on div "21 Assign to client manager for review Instructions Description Edit descriptio…" at bounding box center [324, 137] width 325 height 188
click at [168, 144] on div "21 Assign to client manager for review Instructions Description Edit descriptio…" at bounding box center [324, 137] width 325 height 188
click at [167, 143] on div "21 Assign to client manager for review Instructions Description Edit descriptio…" at bounding box center [324, 137] width 325 height 188
click at [167, 138] on div "21 Assign to client manager for review Instructions Description Edit descriptio…" at bounding box center [324, 137] width 325 height 188
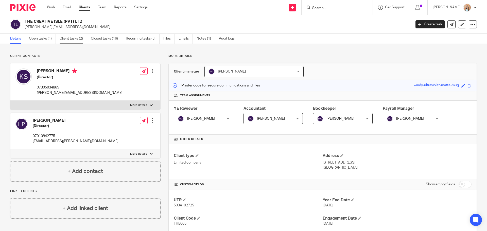
click at [77, 39] on link "Client tasks (2)" at bounding box center [73, 39] width 27 height 10
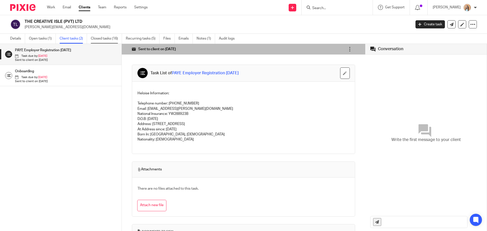
click at [110, 41] on link "Closed tasks (16)" at bounding box center [106, 39] width 31 height 10
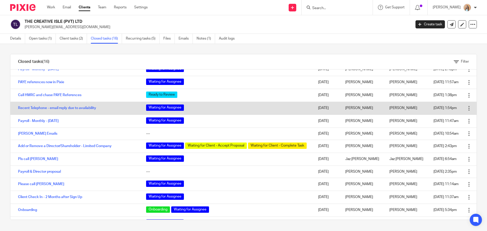
scroll to position [17, 0]
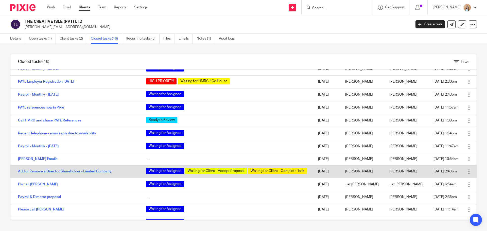
click at [78, 171] on link "Add or Remove a Director/Shareholder - Limited Company" at bounding box center [65, 172] width 94 height 4
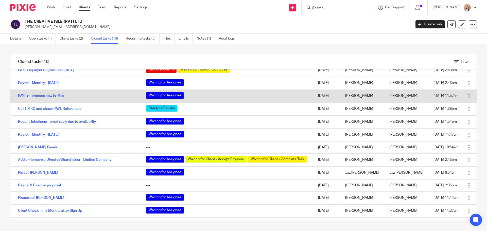
scroll to position [68, 0]
